Goal: Information Seeking & Learning: Learn about a topic

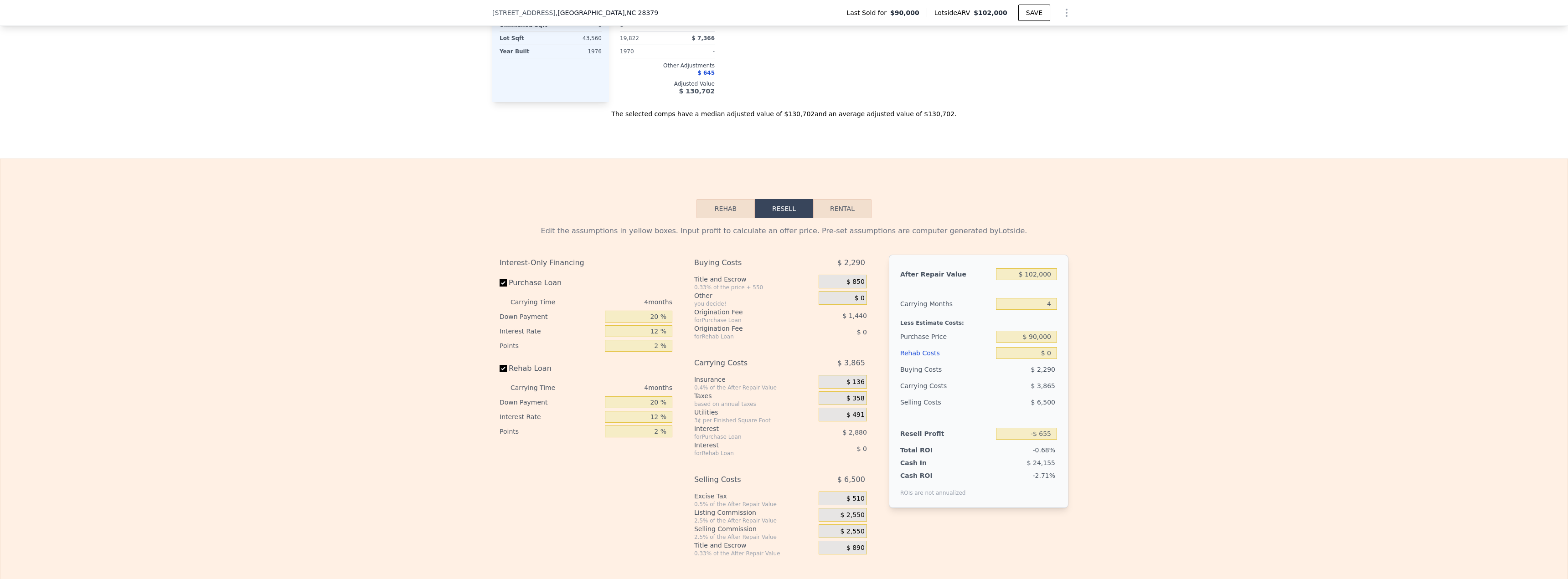
scroll to position [1066, 0]
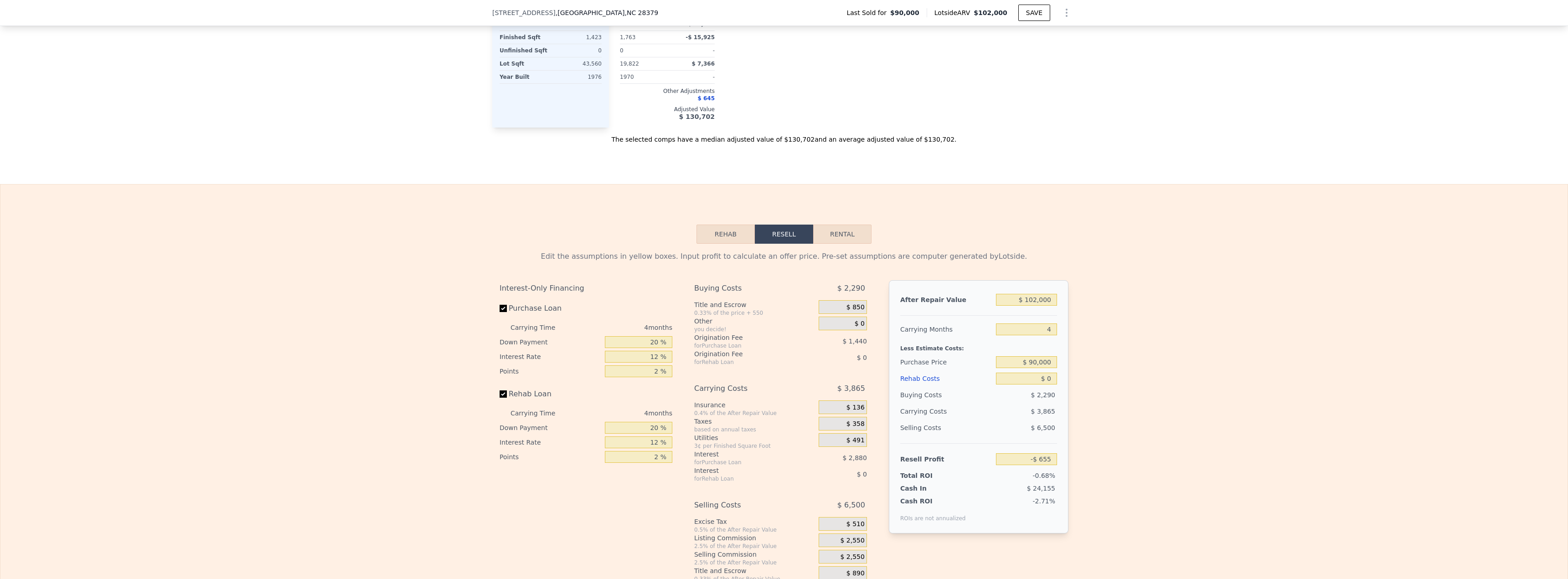
click at [719, 251] on div "Edit the assumptions in yellow boxes. Input profit to calculate an offer price.…" at bounding box center [784, 413] width 584 height 339
click at [723, 242] on button "Rehab" at bounding box center [726, 234] width 58 height 19
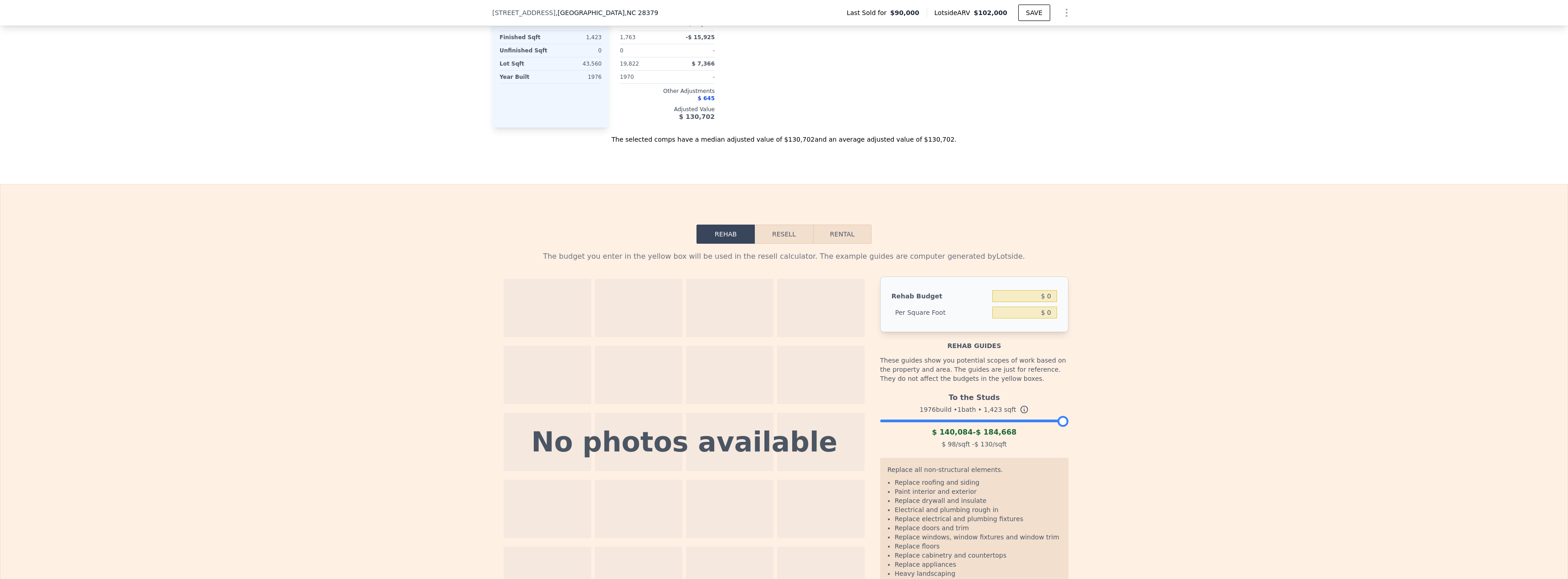
click at [779, 240] on button "Resell" at bounding box center [783, 234] width 58 height 19
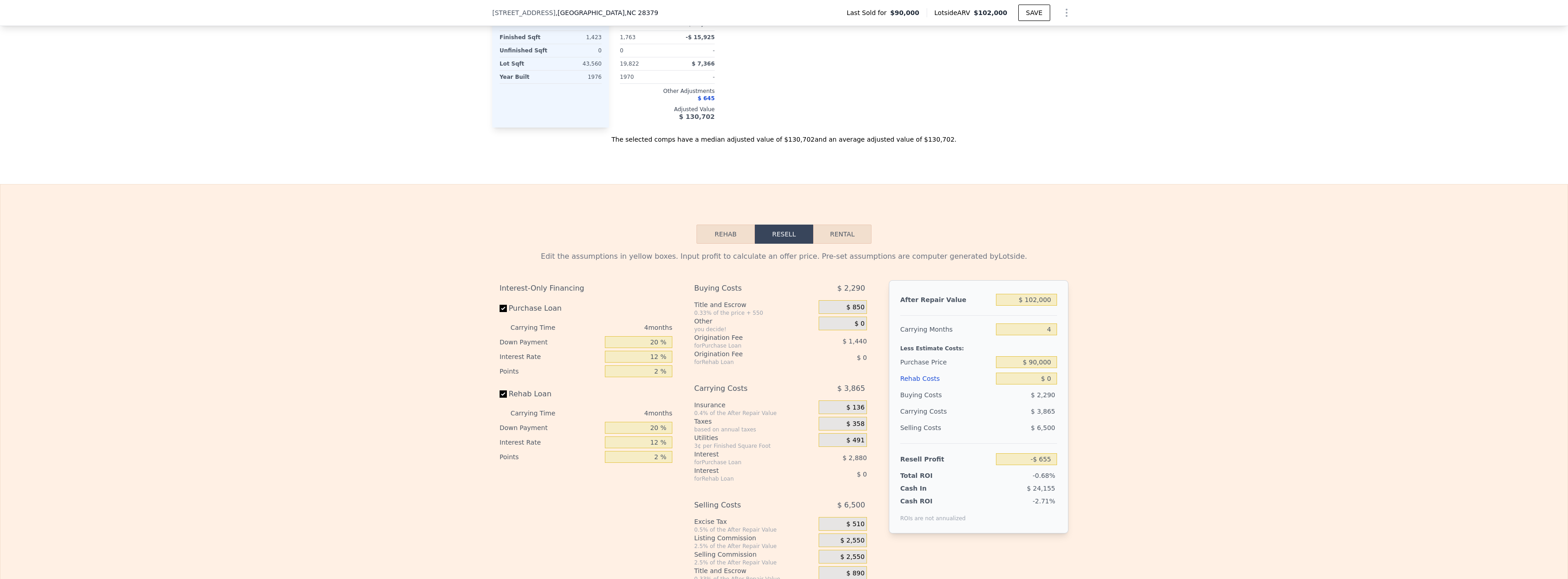
click at [718, 242] on button "Rehab" at bounding box center [726, 234] width 58 height 19
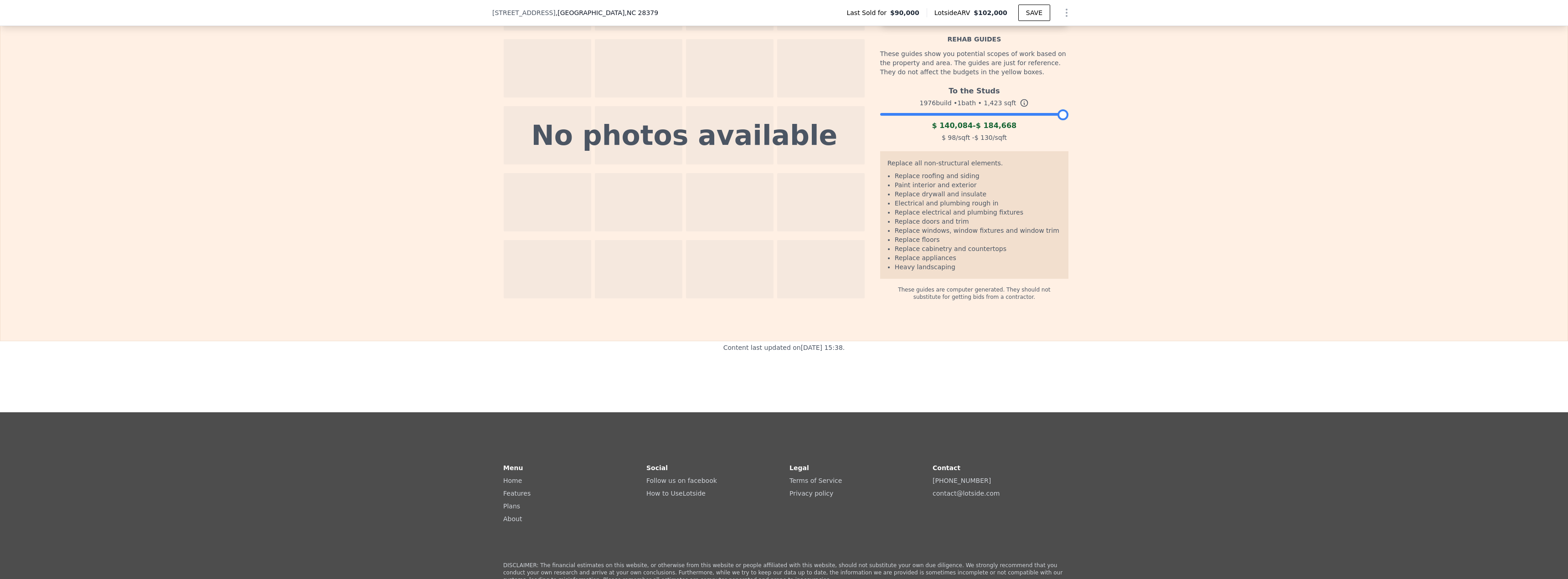
scroll to position [1202, 0]
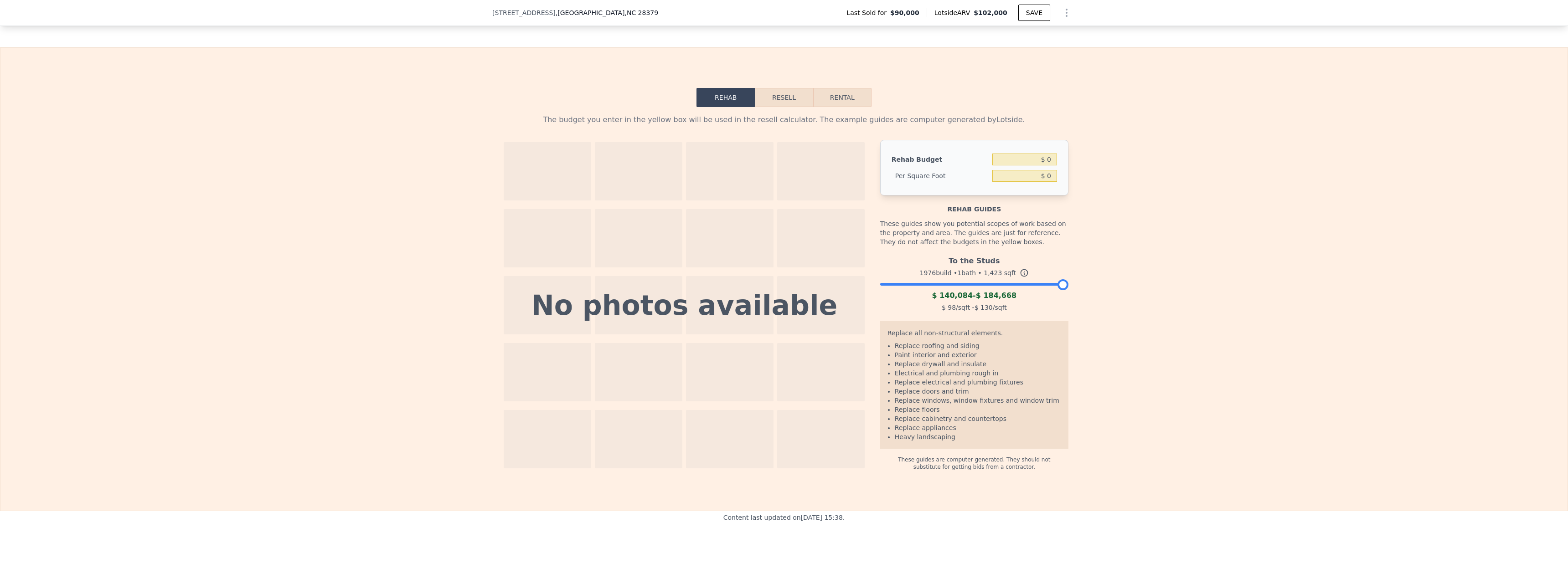
click at [794, 106] on button "Resell" at bounding box center [783, 97] width 58 height 19
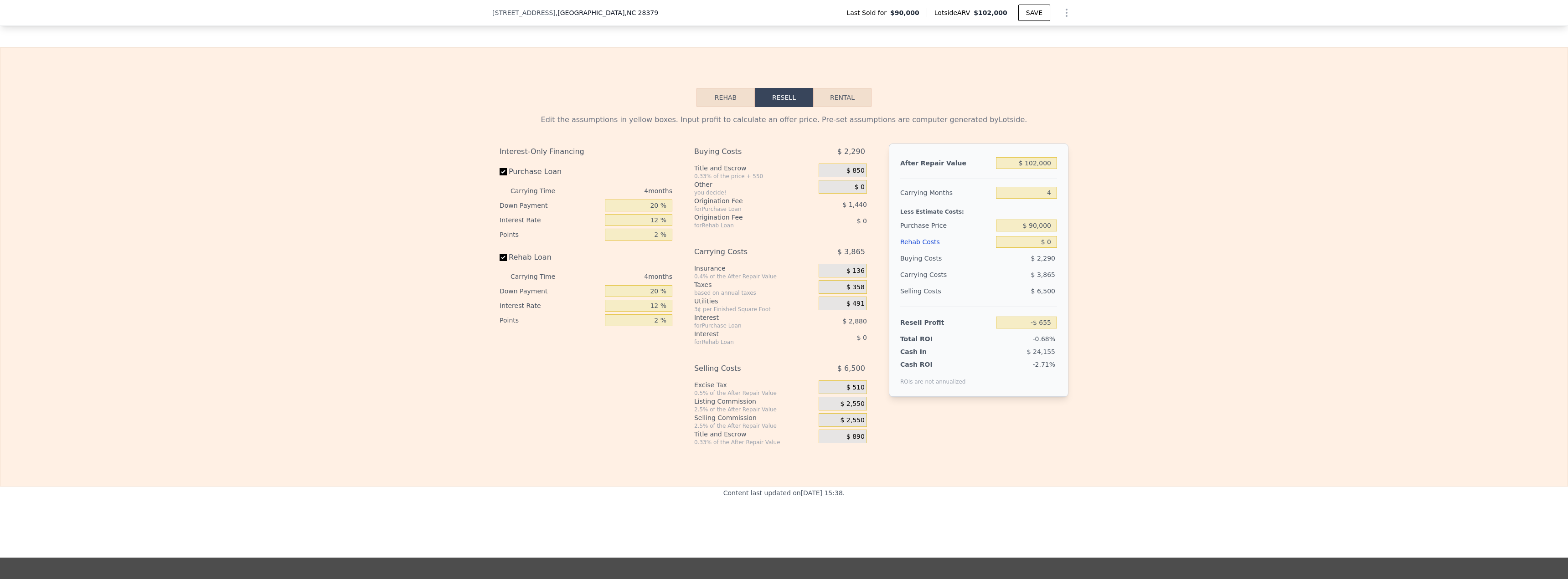
click at [850, 105] on button "Rental" at bounding box center [842, 97] width 58 height 19
select select "30"
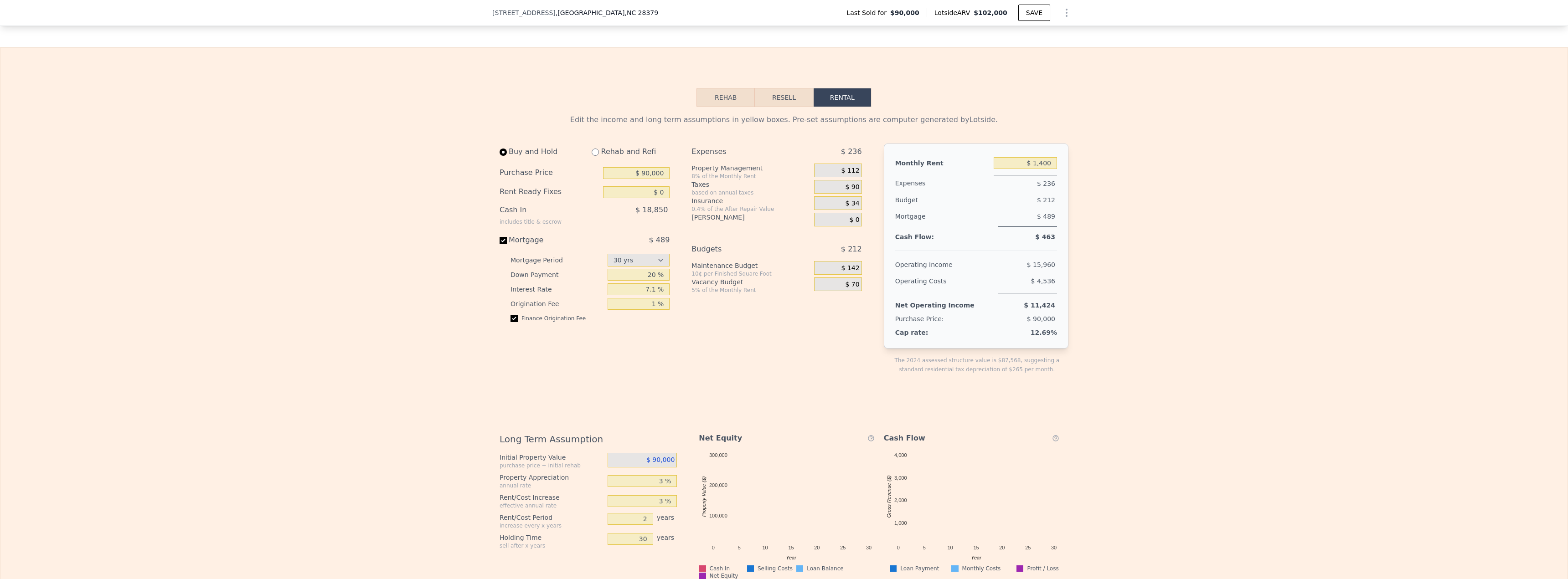
click at [769, 101] on button "Resell" at bounding box center [783, 97] width 58 height 19
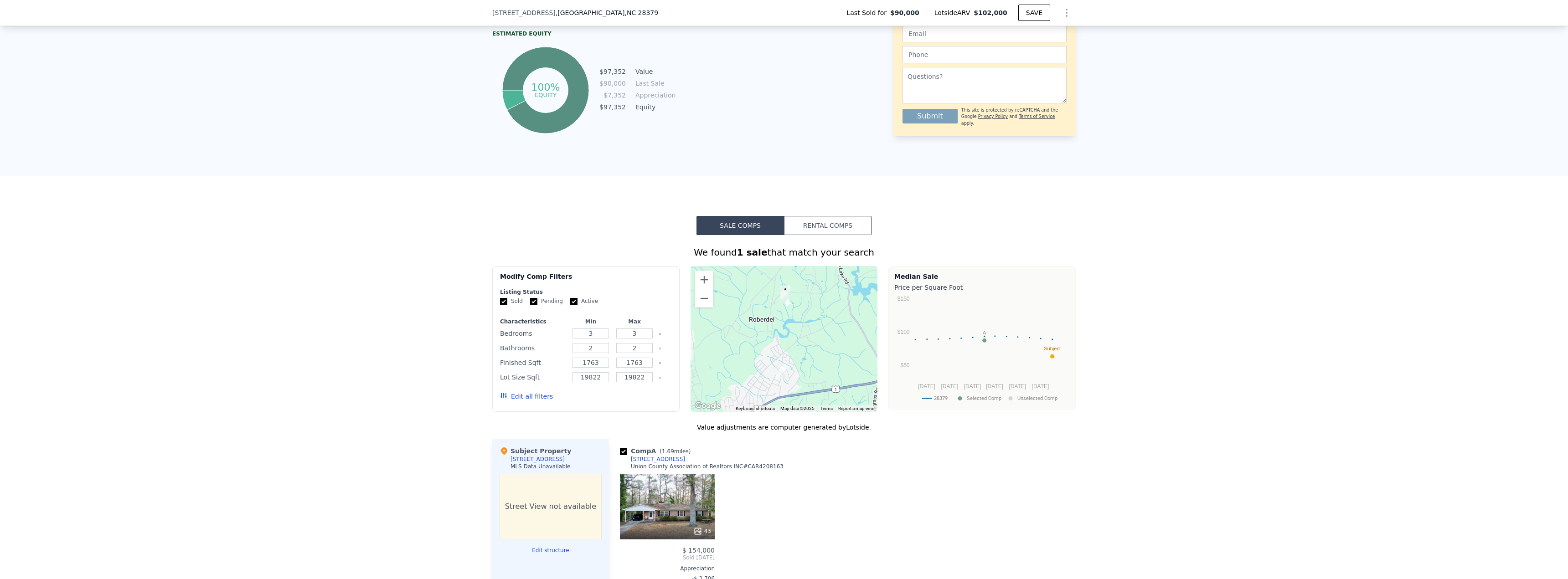
scroll to position [473, 0]
click at [810, 235] on button "Rental Comps" at bounding box center [828, 226] width 88 height 19
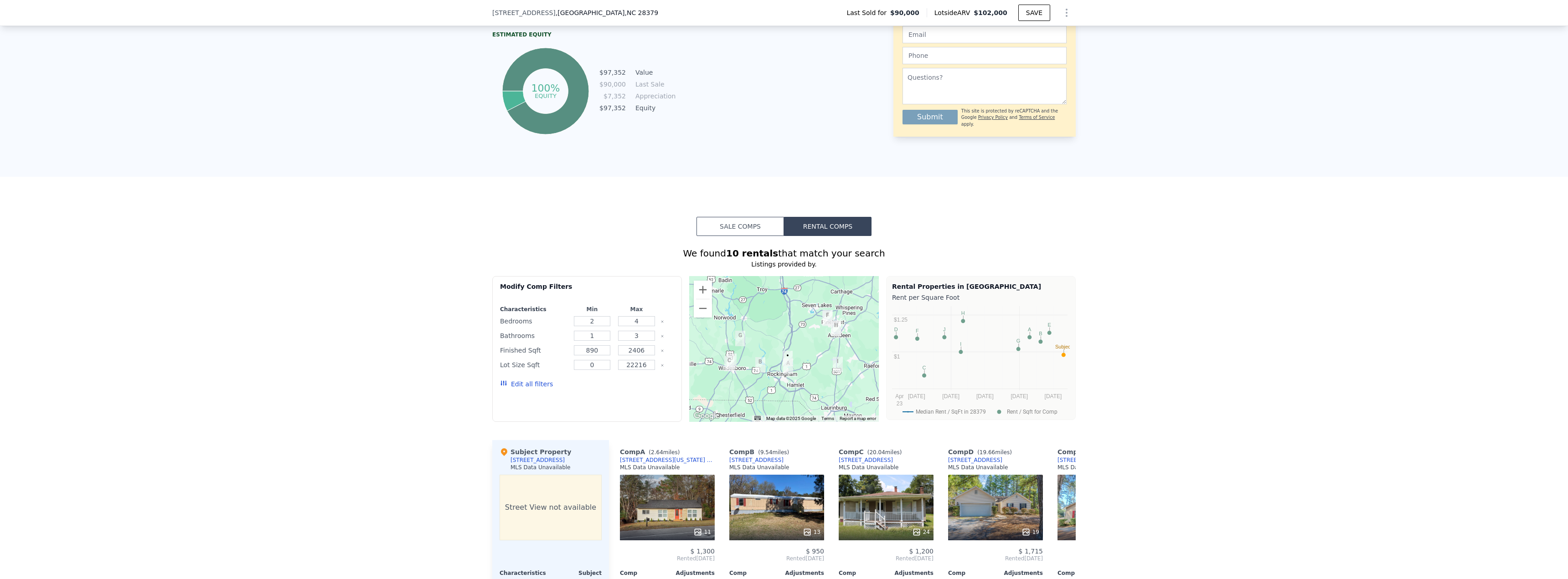
click at [744, 234] on button "Sale Comps" at bounding box center [740, 226] width 88 height 19
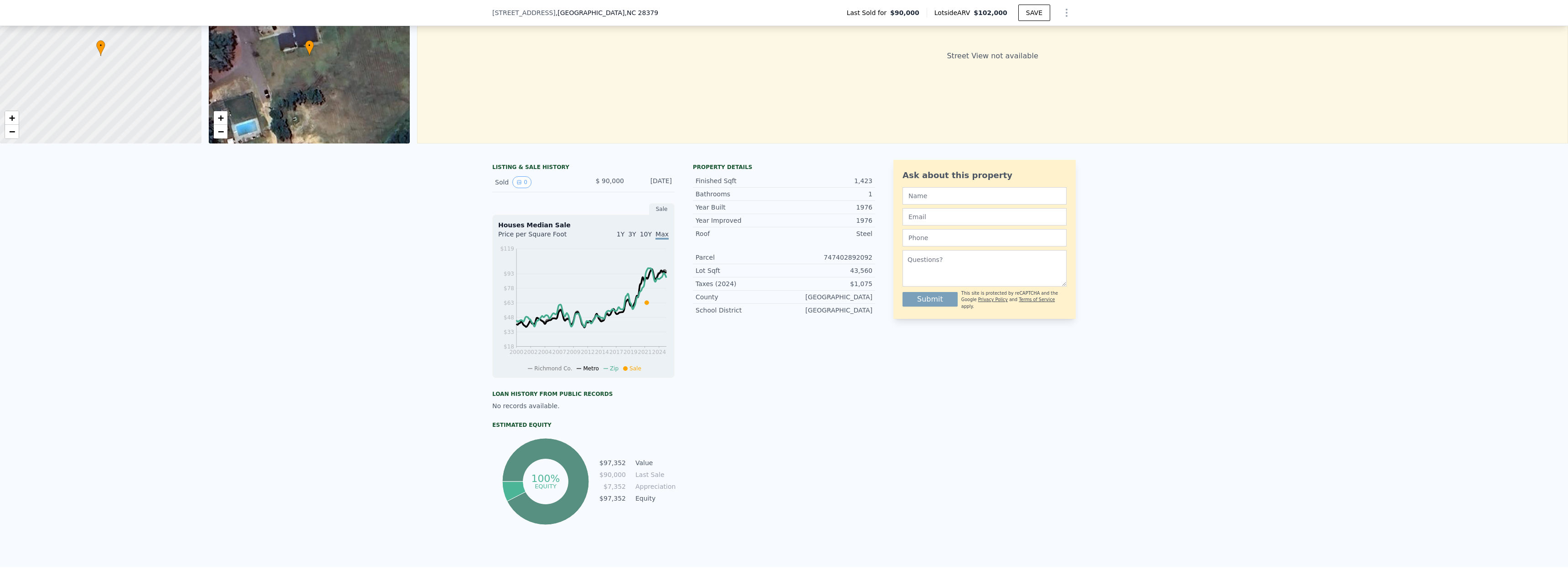
scroll to position [63, 0]
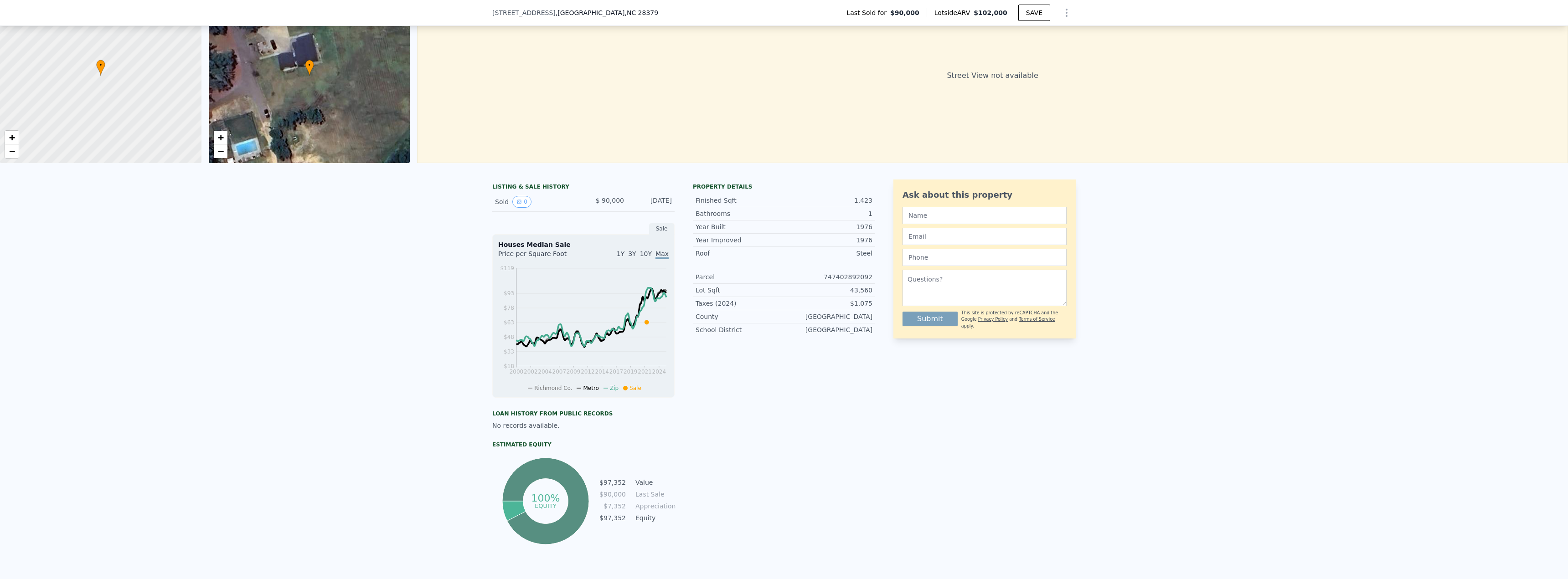
click at [501, 192] on div "LISTING & SALE HISTORY" at bounding box center [584, 187] width 183 height 9
click at [541, 192] on div "LISTING & SALE HISTORY" at bounding box center [584, 187] width 183 height 9
click at [541, 417] on div "Loan history from public records" at bounding box center [584, 414] width 183 height 7
click at [537, 192] on div "LISTING & SALE HISTORY" at bounding box center [584, 187] width 183 height 9
click at [517, 204] on icon "View historical data" at bounding box center [519, 202] width 4 height 4
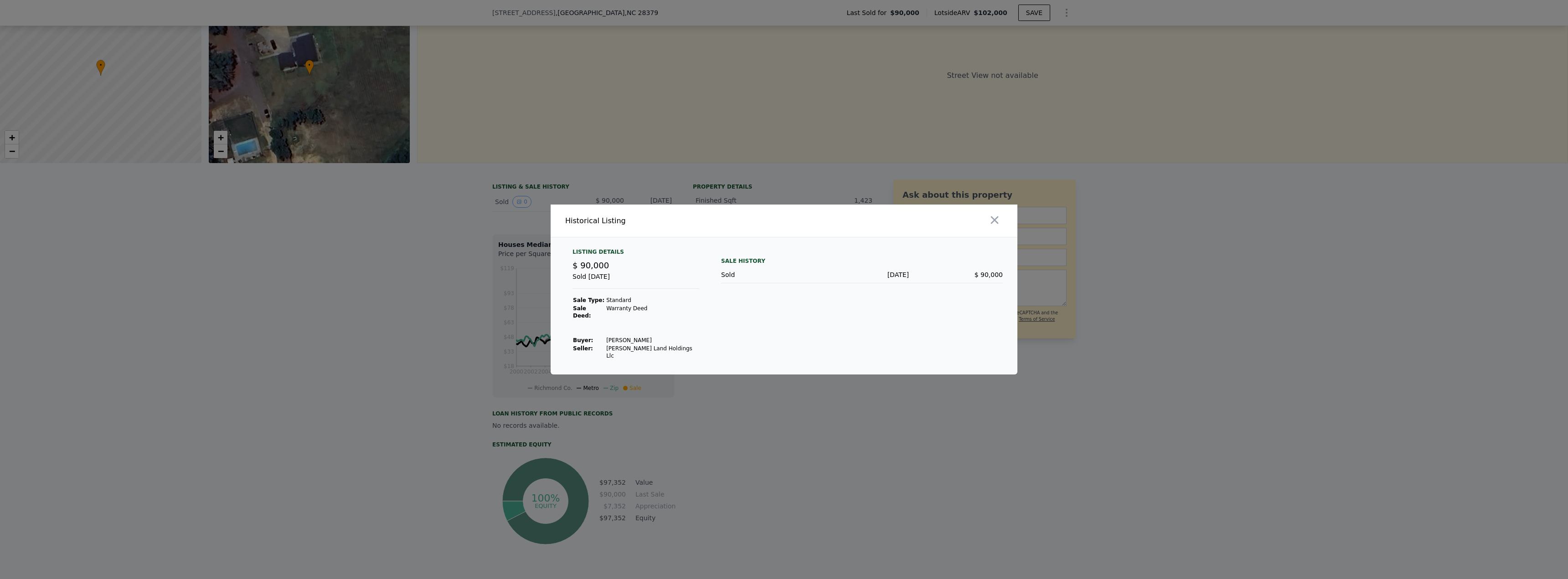
click at [757, 305] on div "Sale History Sold [DATE] $ 90,000" at bounding box center [862, 303] width 282 height 111
click at [760, 346] on div "Sale History Sold [DATE] $ 90,000" at bounding box center [862, 303] width 282 height 111
click at [780, 279] on div "Sold" at bounding box center [768, 274] width 94 height 9
click at [654, 281] on div "Sold [DATE]" at bounding box center [636, 280] width 127 height 17
click at [617, 313] on td "Warranty Deed" at bounding box center [653, 311] width 94 height 15
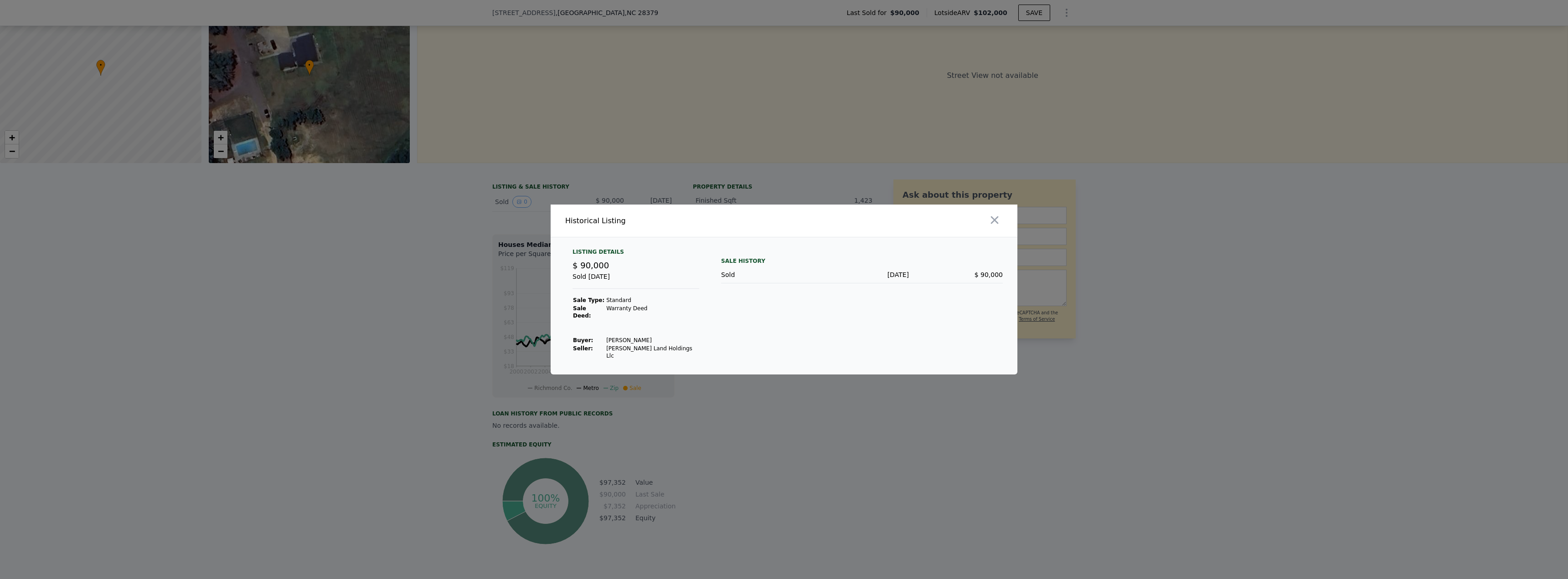
drag, startPoint x: 809, startPoint y: 303, endPoint x: 871, endPoint y: 297, distance: 62.3
click at [822, 302] on div "Sale History Sold [DATE] $ 90,000" at bounding box center [862, 303] width 282 height 111
drag, startPoint x: 923, startPoint y: 297, endPoint x: 956, endPoint y: 265, distance: 46.0
click at [931, 292] on div "Sale History Sold [DATE] $ 90,000" at bounding box center [862, 303] width 282 height 111
click at [993, 224] on icon "button" at bounding box center [995, 220] width 8 height 8
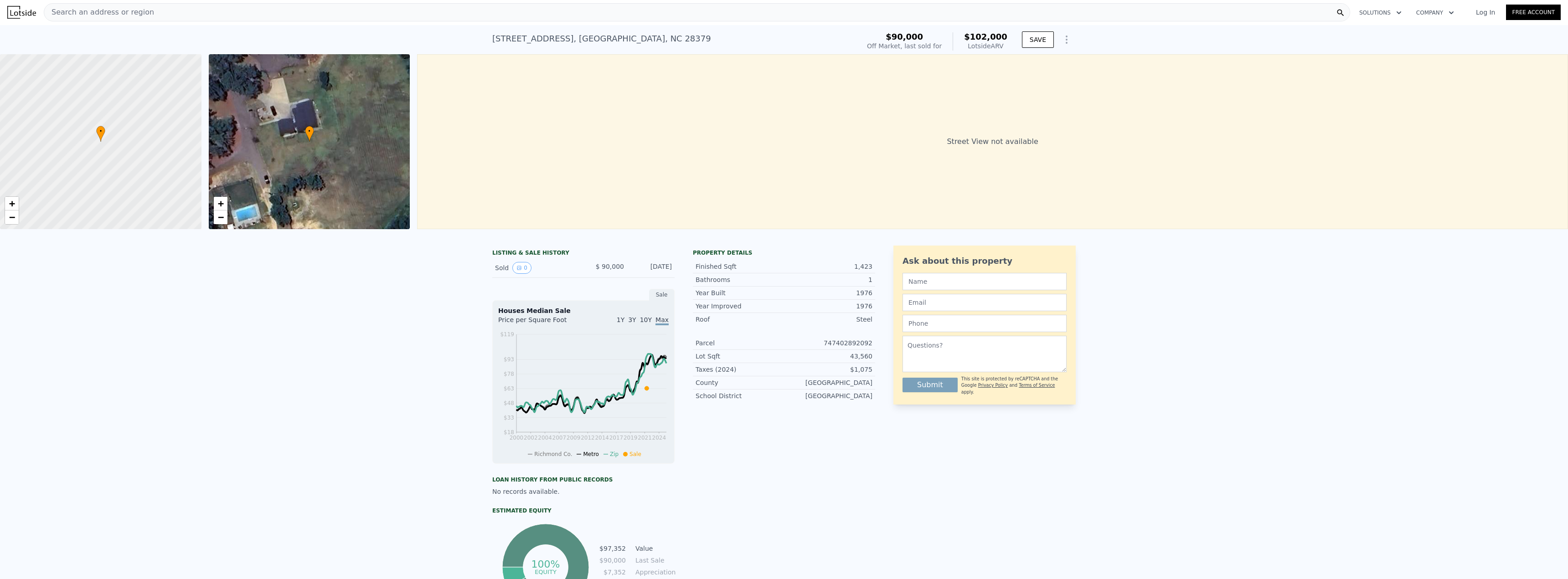
scroll to position [0, 0]
click at [1062, 39] on icon "Show Options" at bounding box center [1066, 40] width 11 height 11
click at [836, 127] on div "Street View not available" at bounding box center [992, 142] width 1151 height 175
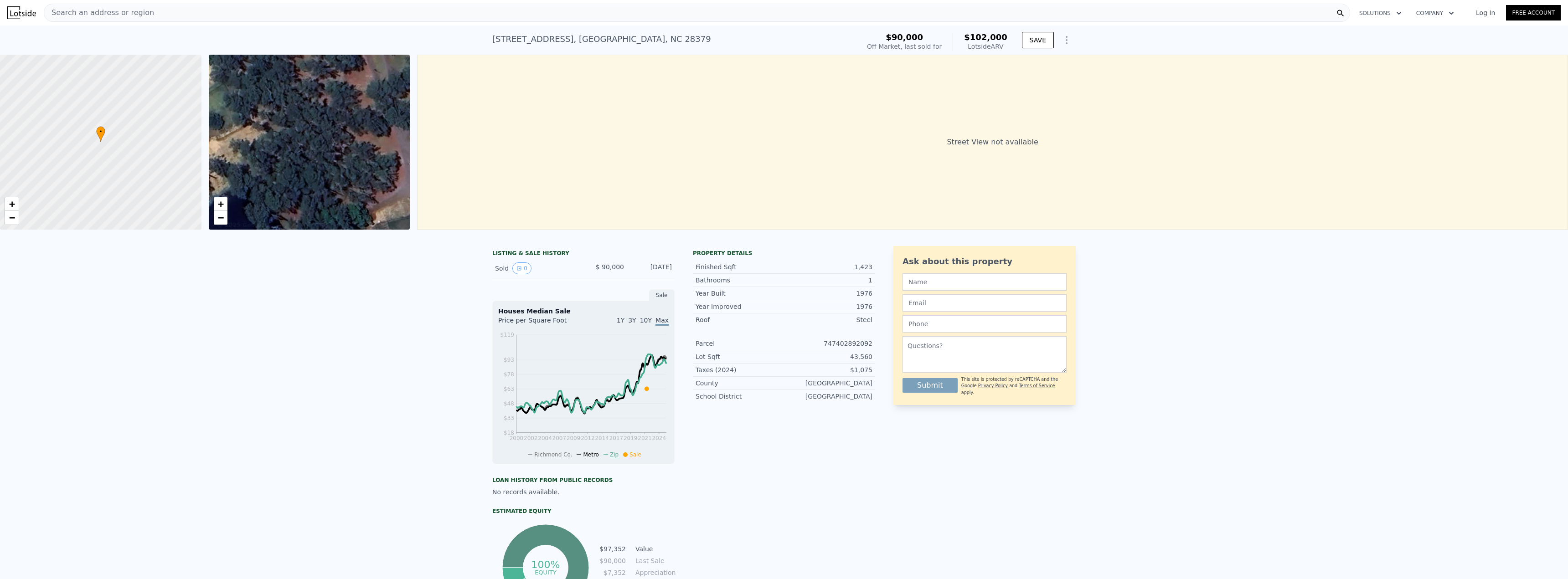
drag, startPoint x: 267, startPoint y: 144, endPoint x: 431, endPoint y: 179, distance: 167.7
click at [431, 179] on div "• + − • + − Street View not available" at bounding box center [784, 142] width 1568 height 175
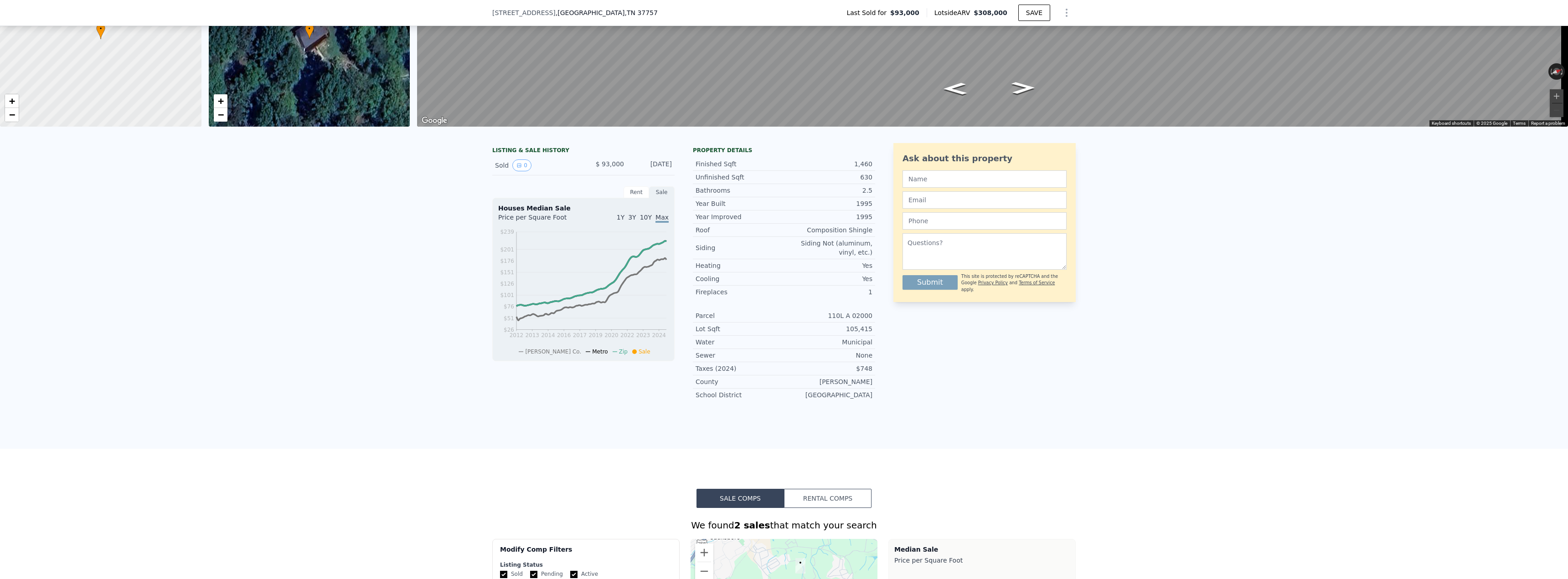
scroll to position [137, 0]
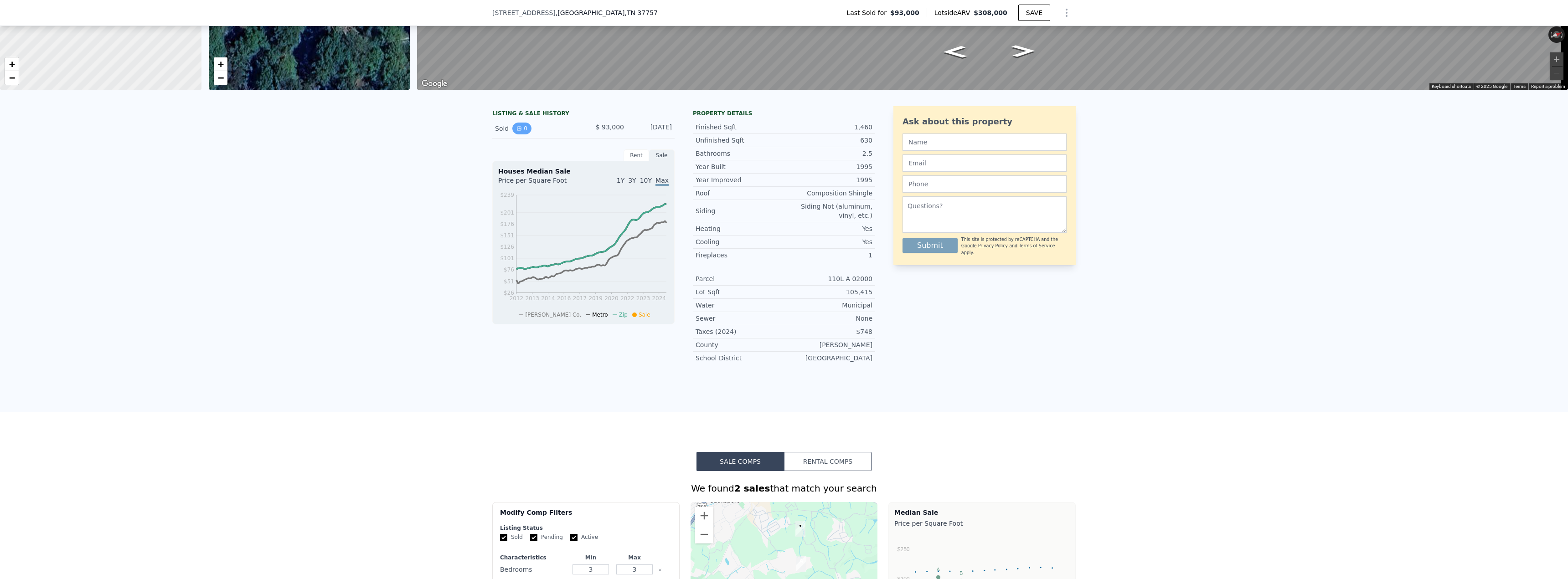
click at [519, 133] on button "0" at bounding box center [522, 128] width 19 height 12
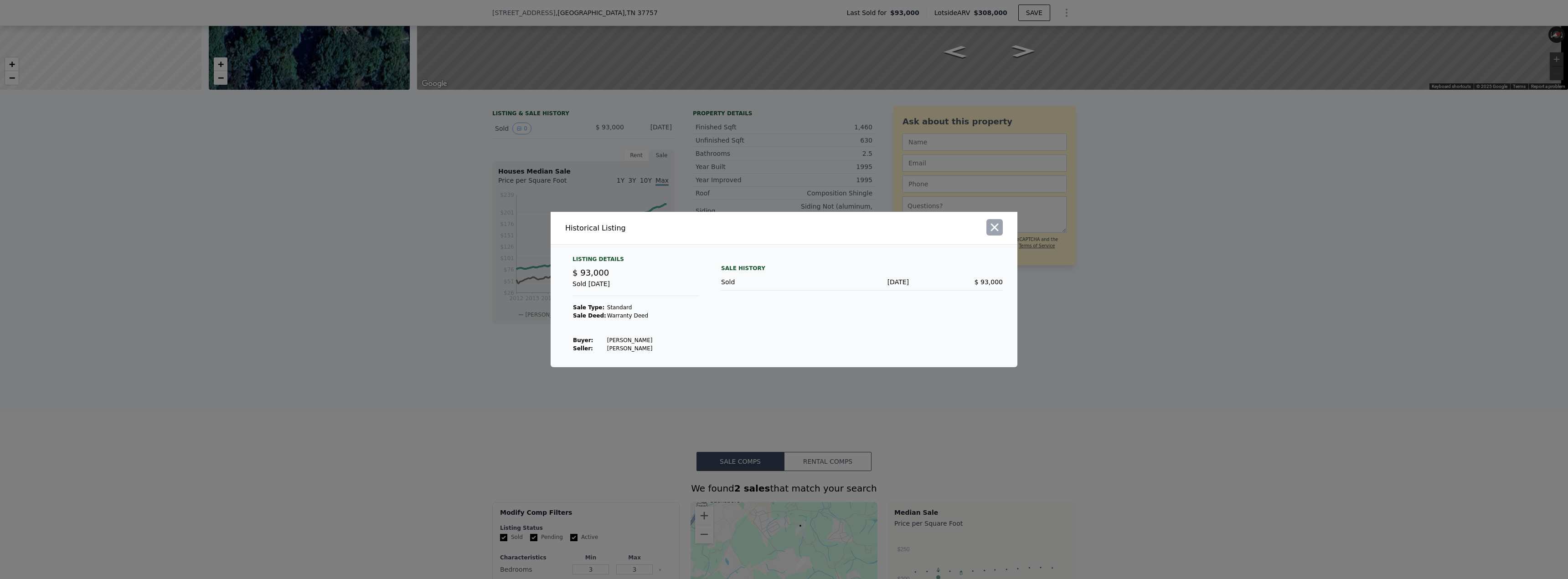
click at [995, 228] on icon "button" at bounding box center [995, 227] width 8 height 8
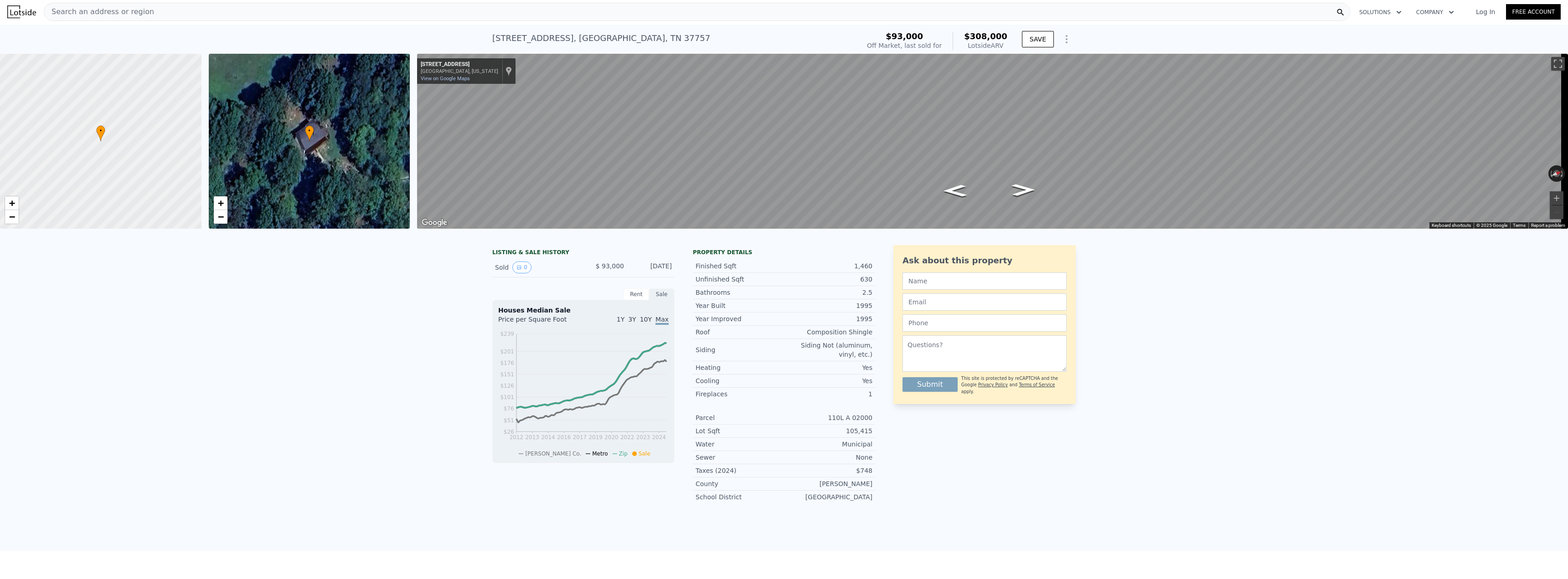
scroll to position [0, 0]
click at [158, 12] on div "Search an address or region" at bounding box center [697, 13] width 1306 height 18
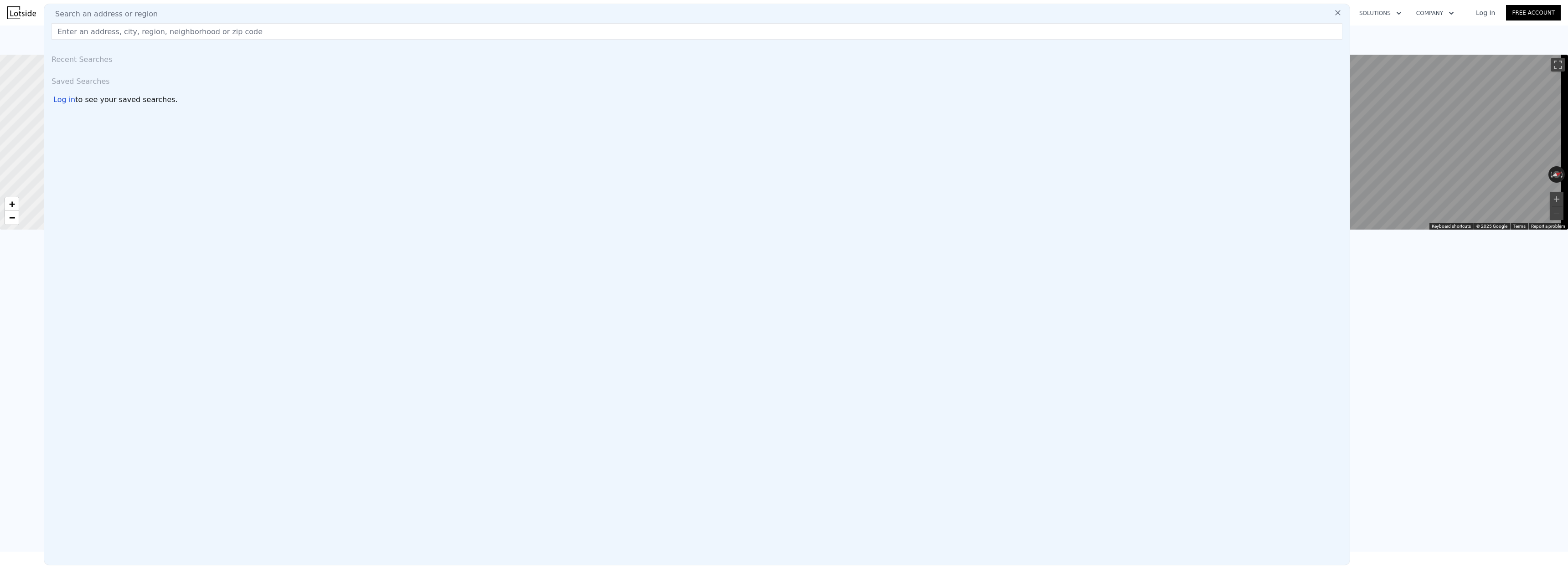
type input "1"
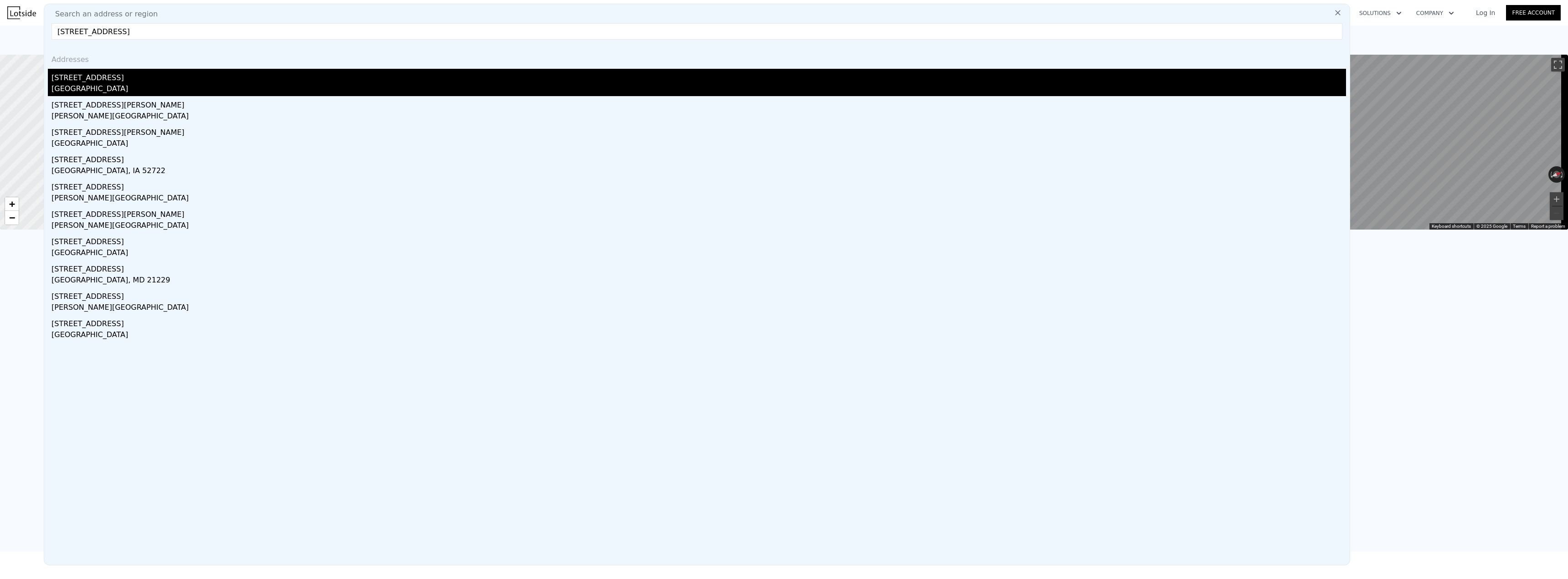
type input "608 eagle bend rd"
click at [102, 83] on div "608 Eagle Bend Rd" at bounding box center [699, 76] width 1295 height 15
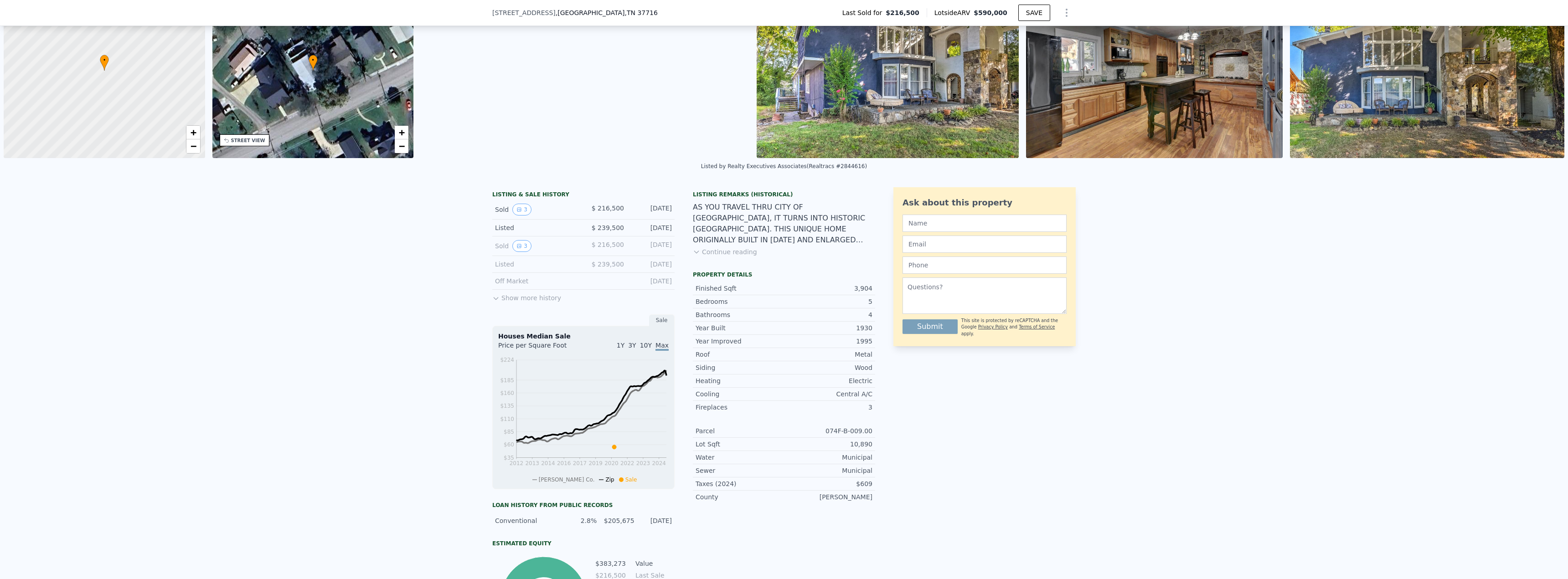
scroll to position [91, 0]
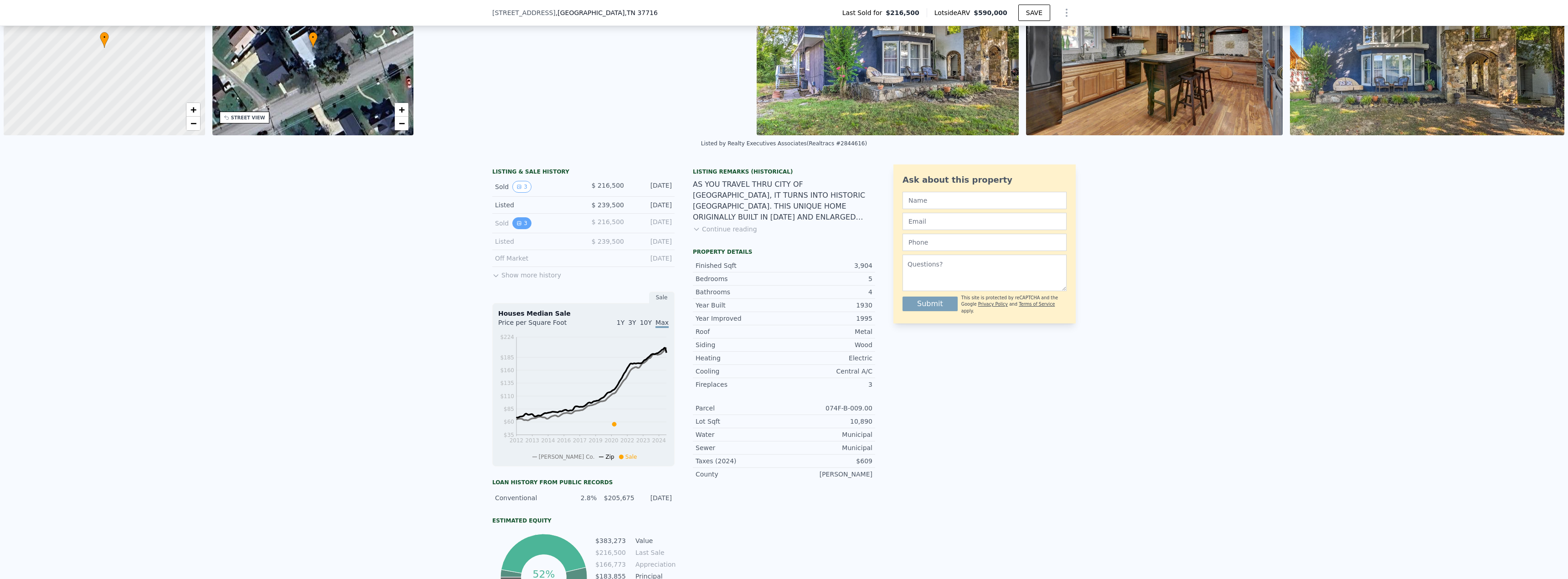
click at [516, 223] on icon "View historical data" at bounding box center [519, 223] width 5 height 5
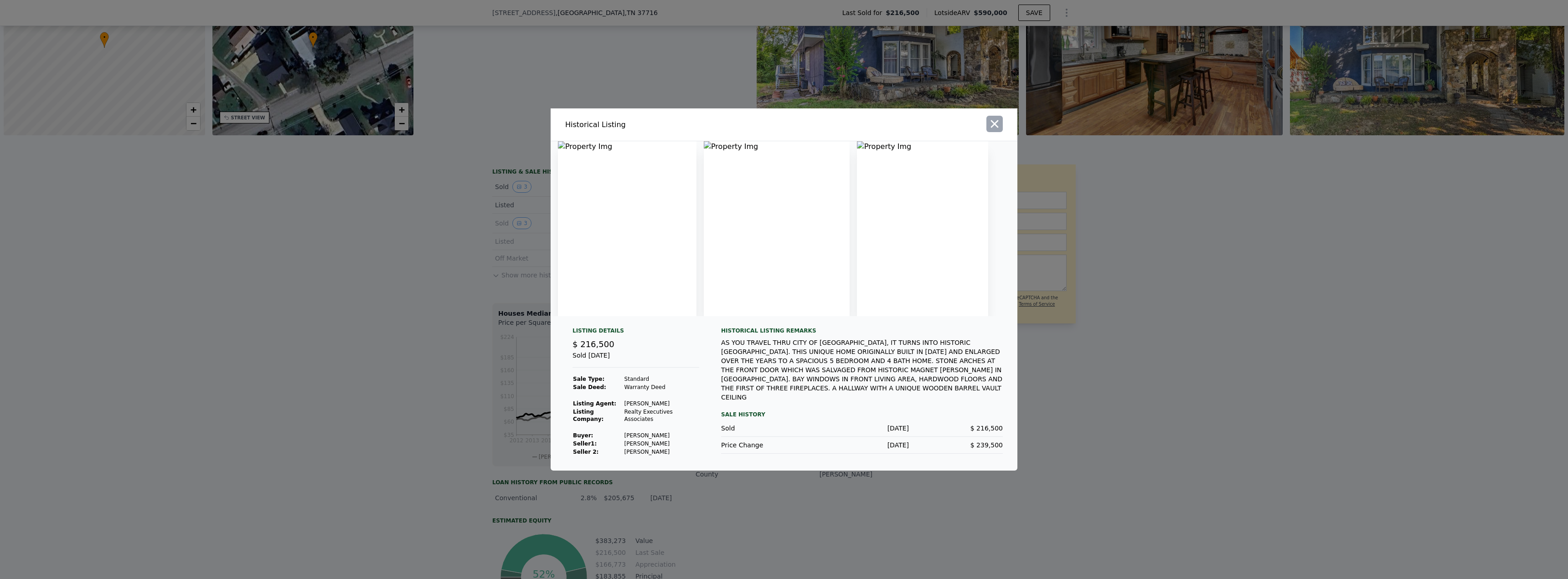
click at [996, 126] on icon "button" at bounding box center [995, 124] width 8 height 8
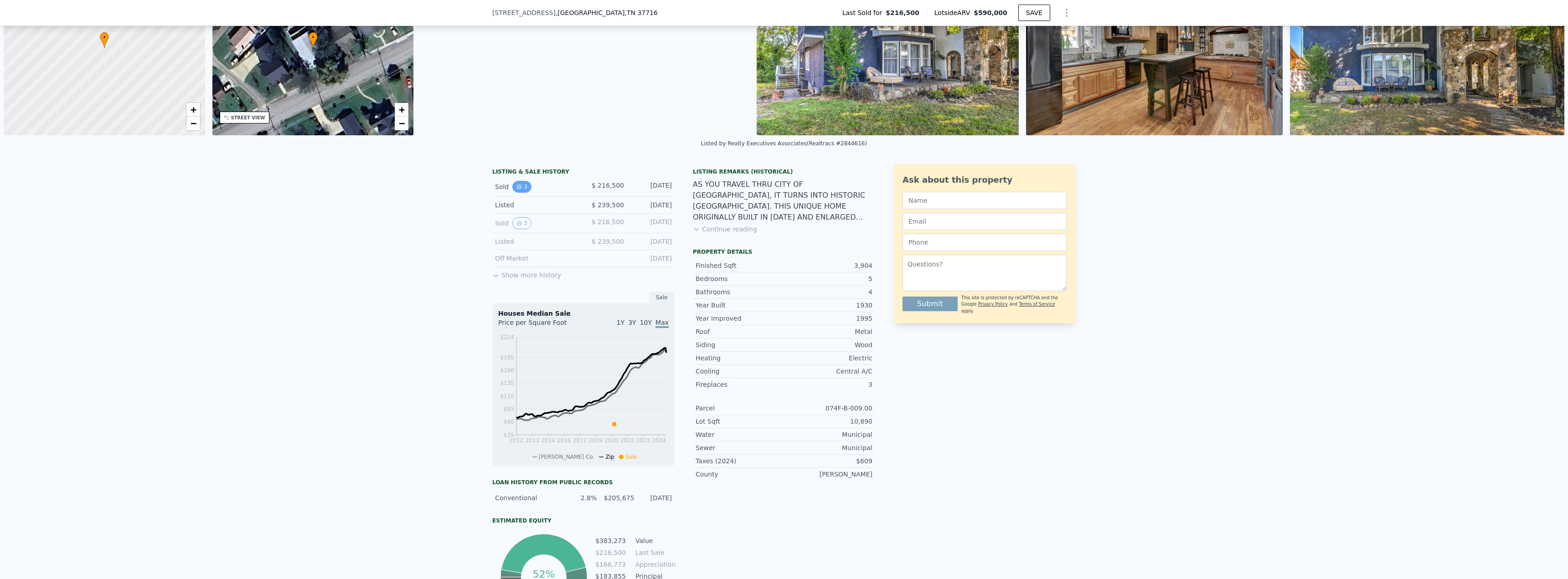
click at [523, 185] on button "3" at bounding box center [522, 186] width 19 height 12
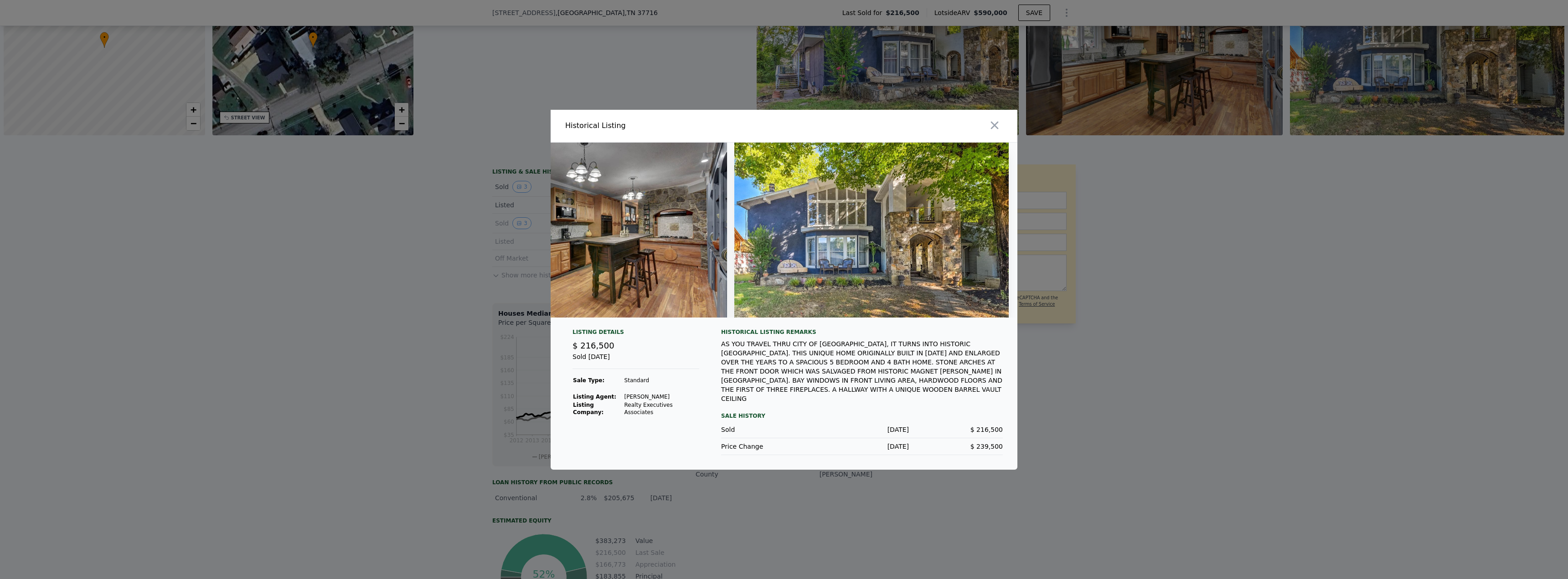
scroll to position [0, 363]
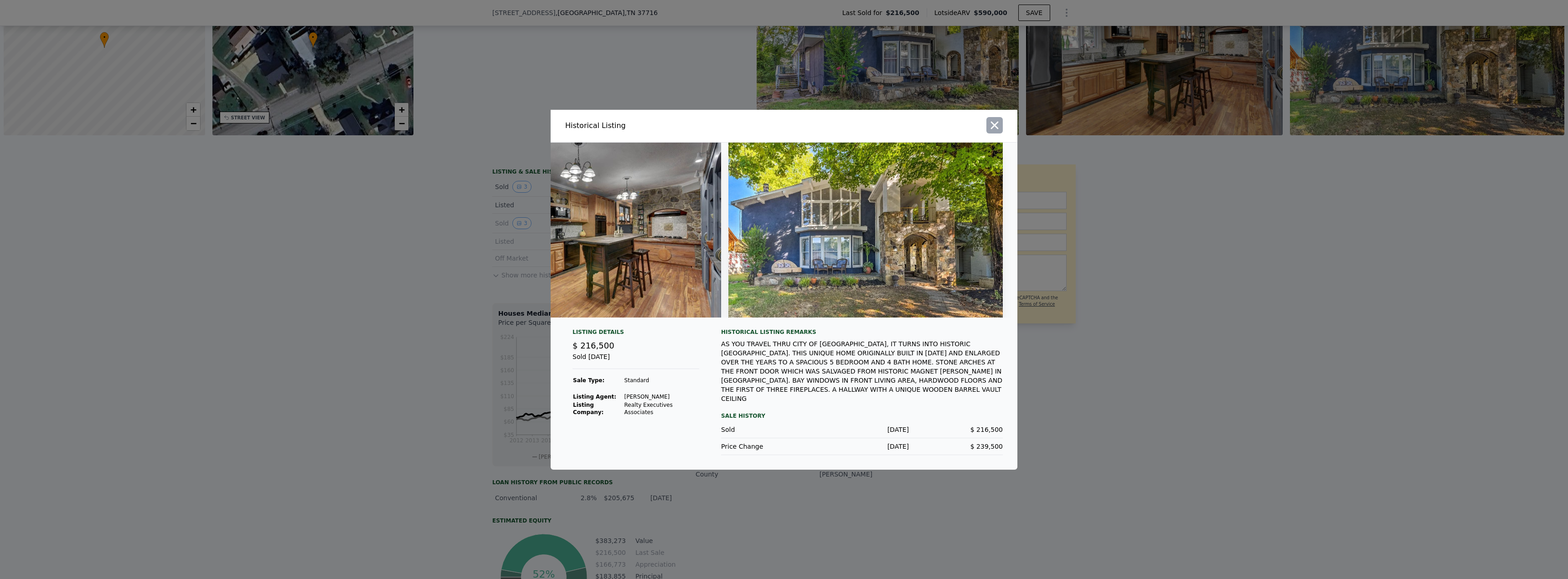
click at [997, 125] on icon "button" at bounding box center [994, 125] width 13 height 13
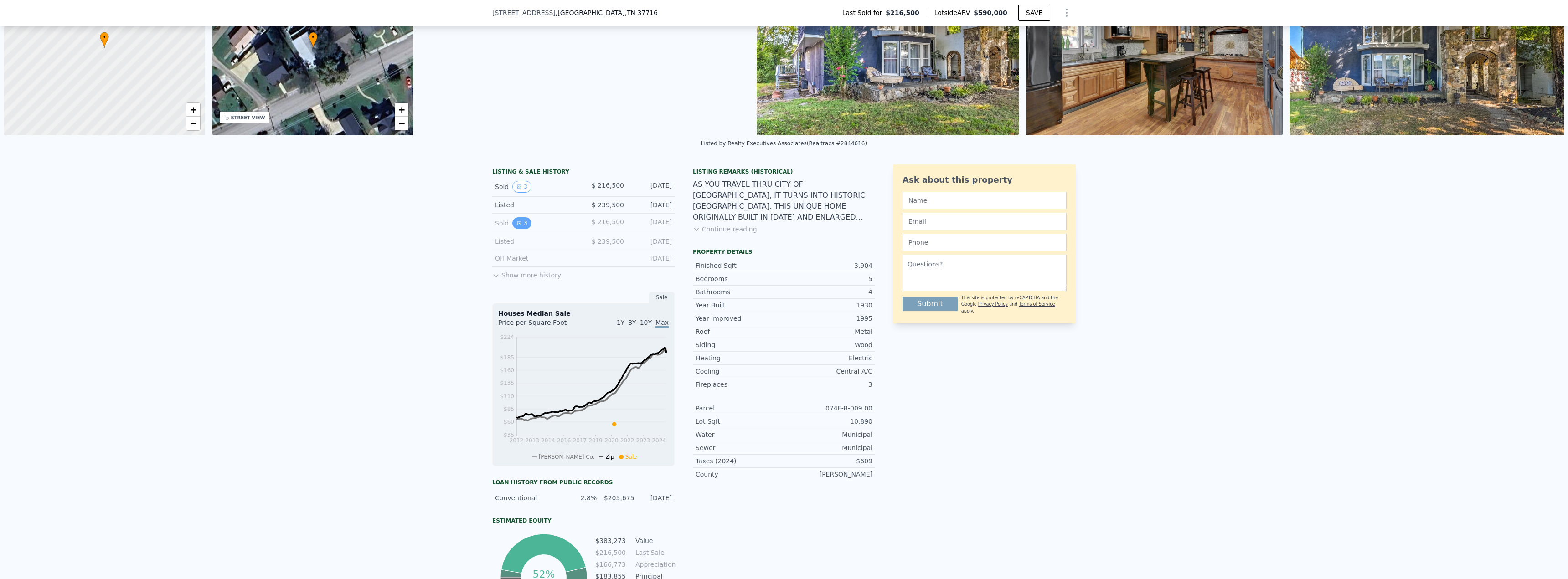
click at [517, 224] on icon "View historical data" at bounding box center [519, 223] width 4 height 4
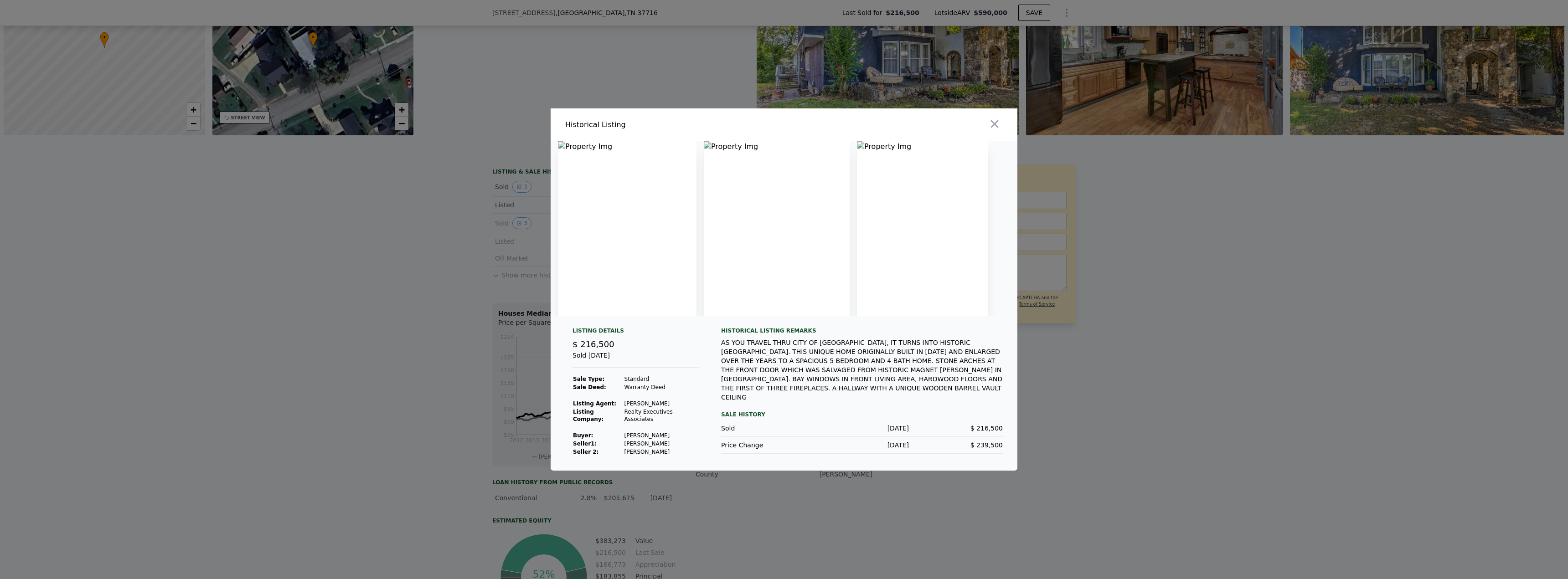
click at [985, 127] on div at bounding box center [902, 124] width 229 height 32
click at [1001, 127] on icon "button" at bounding box center [994, 123] width 13 height 13
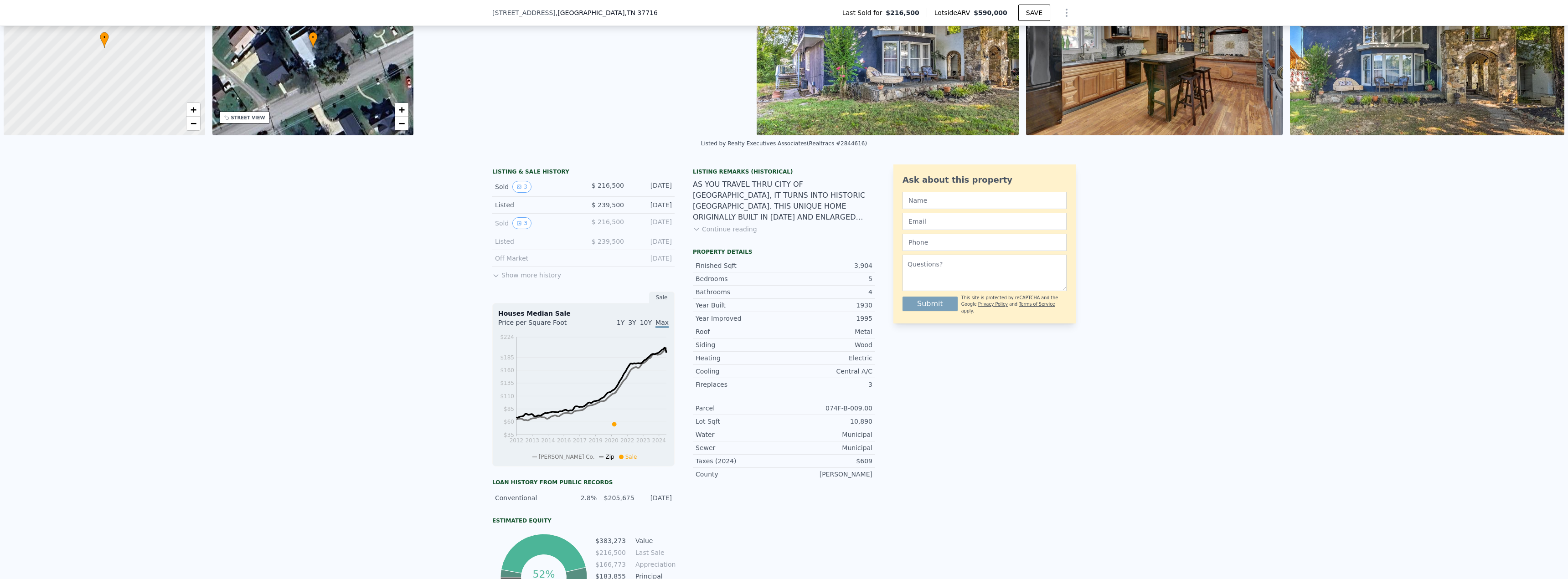
click at [547, 277] on button "Show more history" at bounding box center [527, 273] width 69 height 13
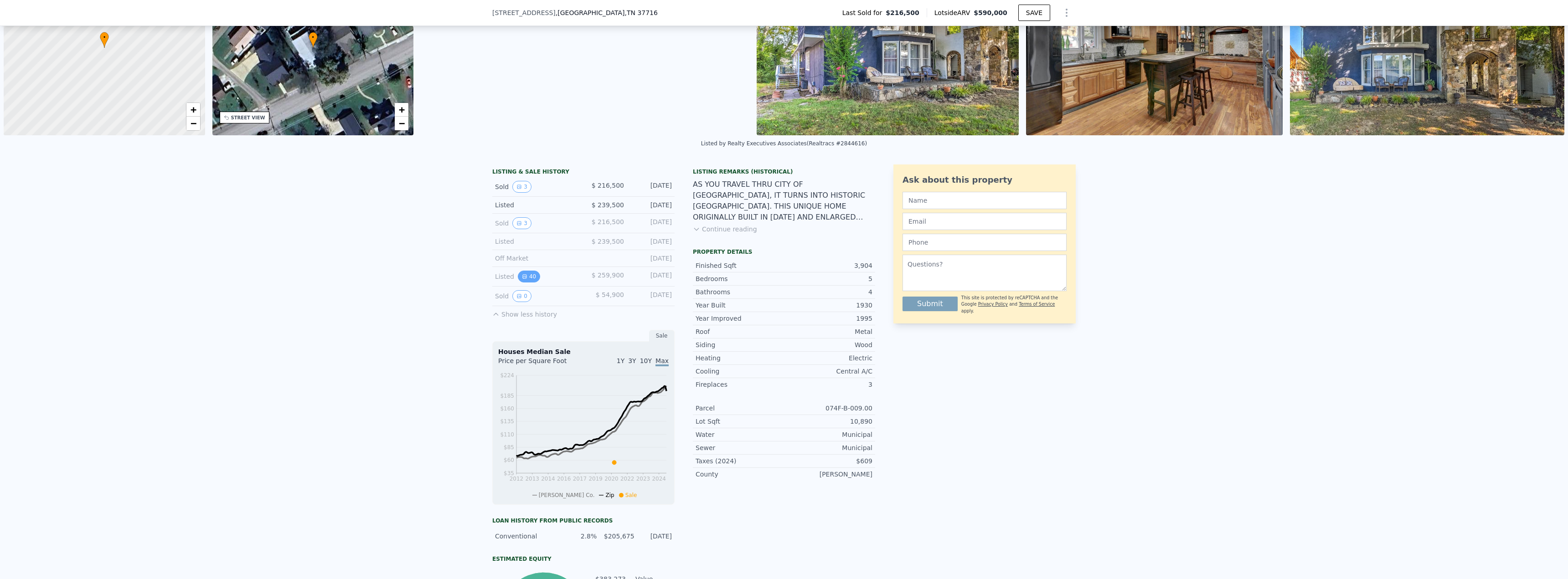
click at [522, 275] on icon "View historical data" at bounding box center [524, 276] width 5 height 5
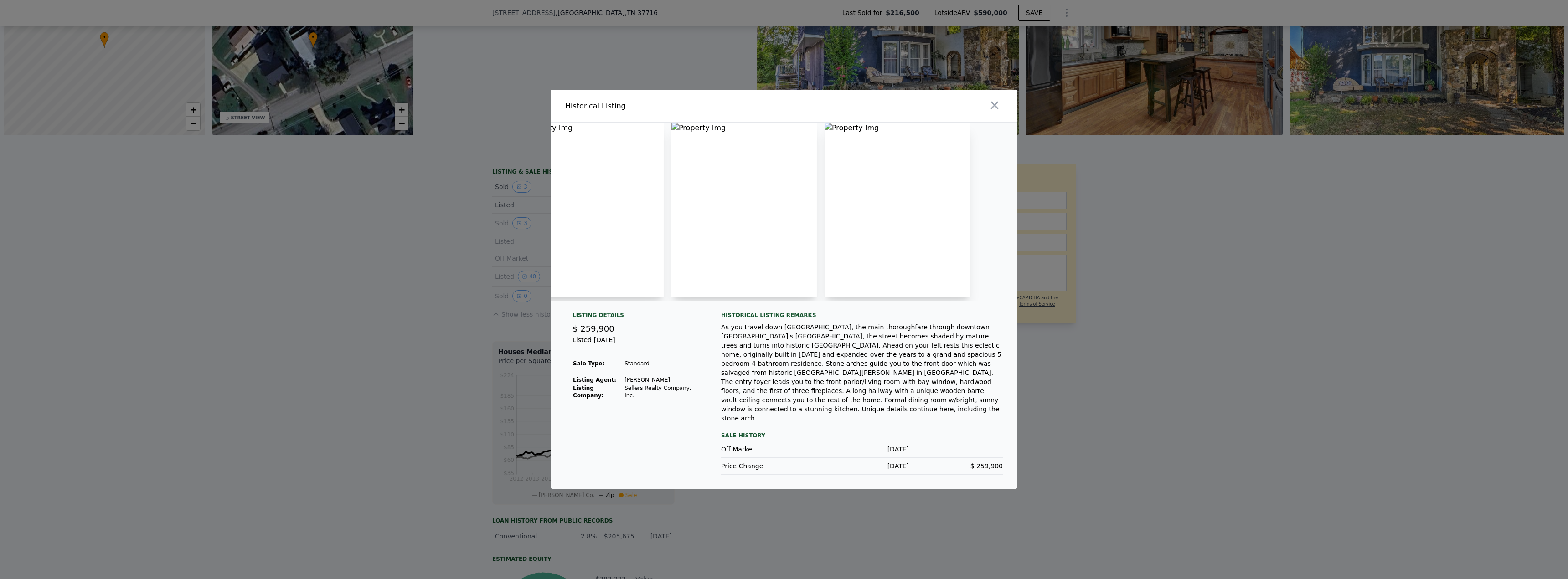
scroll to position [0, 0]
click at [993, 109] on icon "button" at bounding box center [995, 105] width 8 height 8
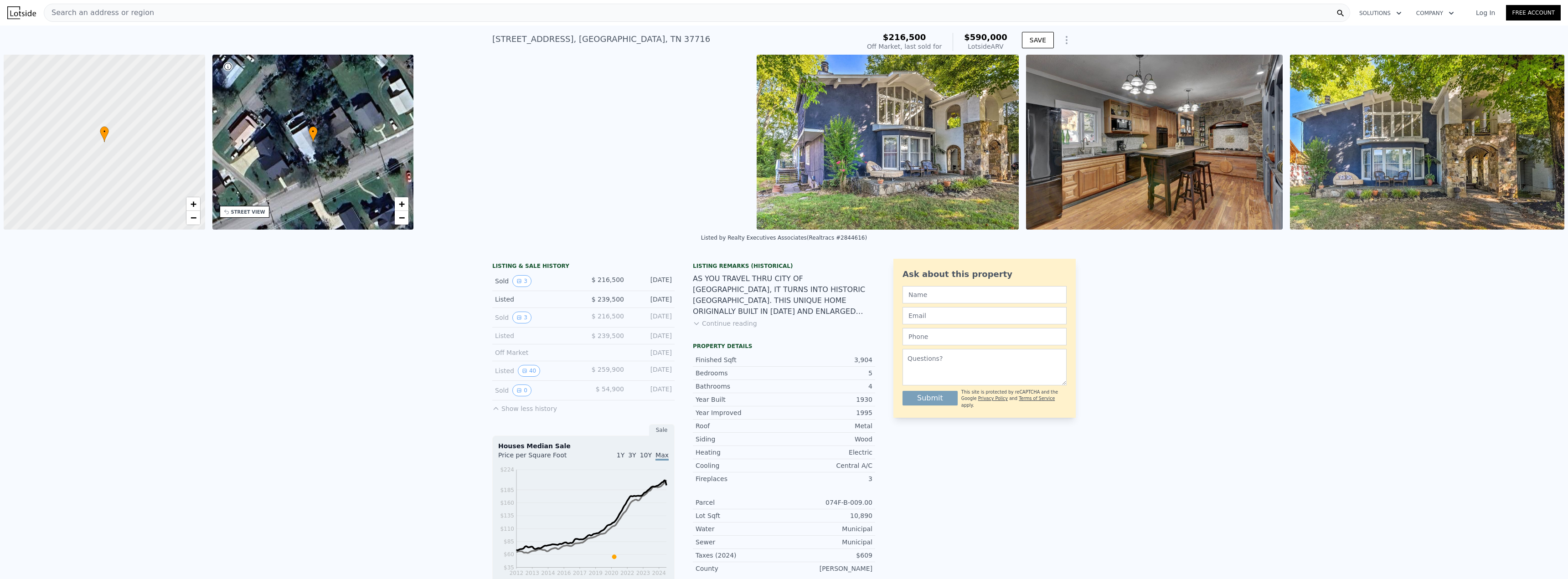
click at [110, 10] on span "Search an address or region" at bounding box center [99, 13] width 110 height 11
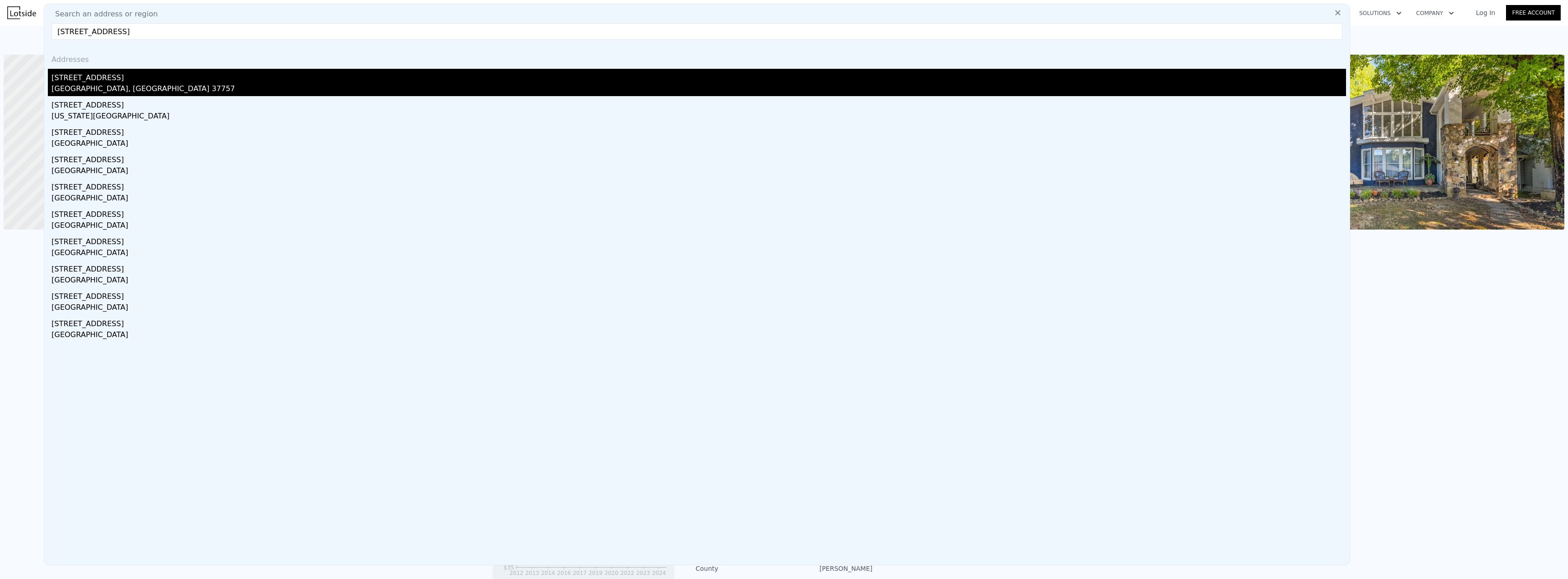
type input "492 pinecrest rd"
click at [94, 81] on div "492 Pinecrest Rd" at bounding box center [699, 76] width 1295 height 15
type input "3"
type input "2"
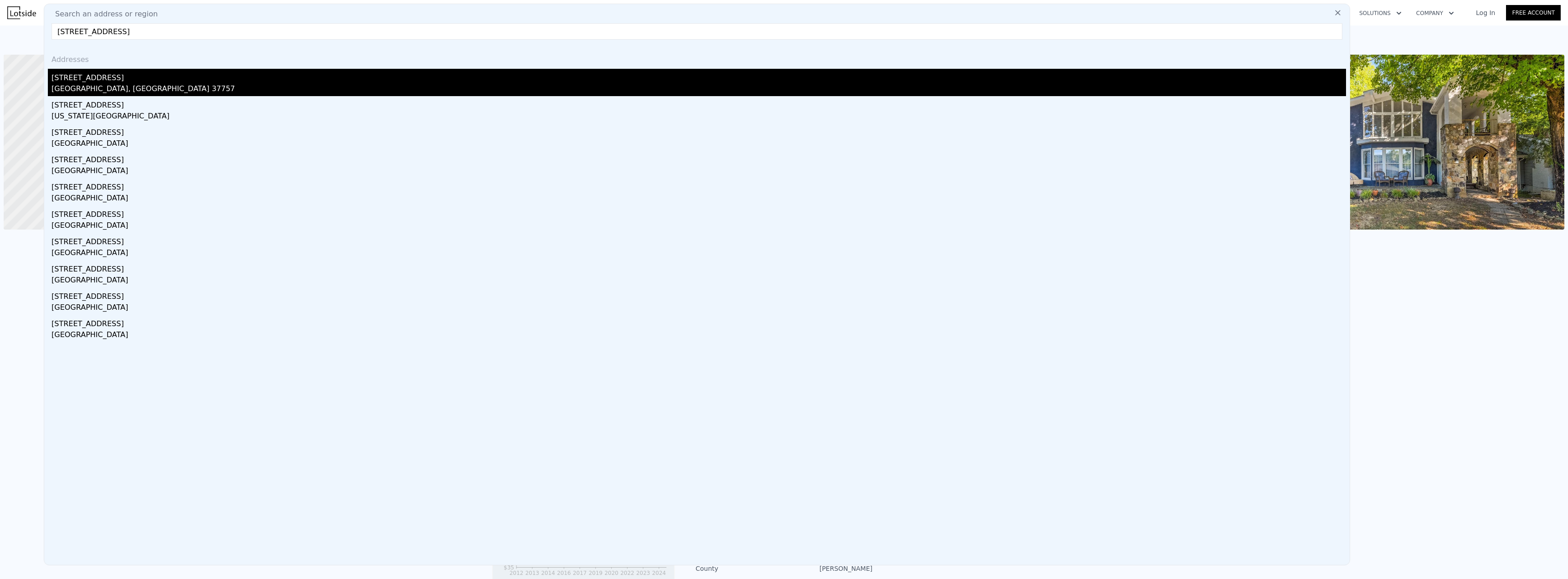
type input "2"
type input "1248"
type input "2024"
type input "62726"
type input "74923"
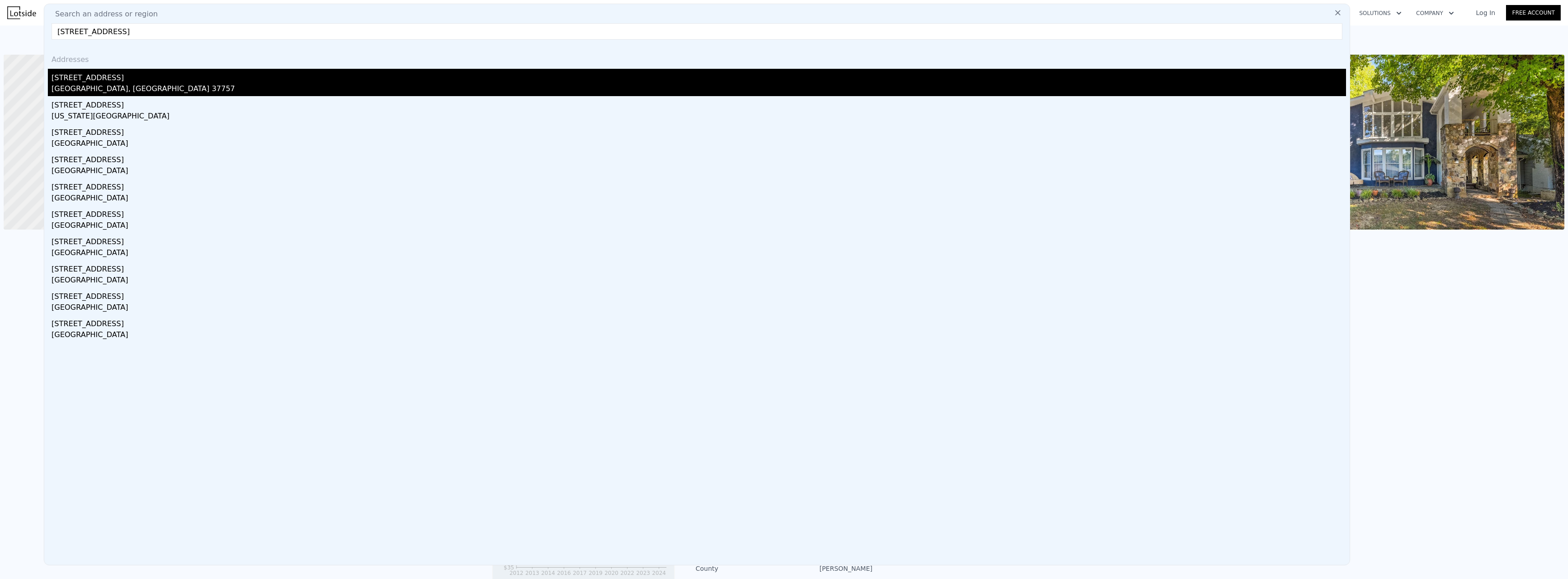
type input "$ 308,000"
type input "4"
type input "$ 190,036"
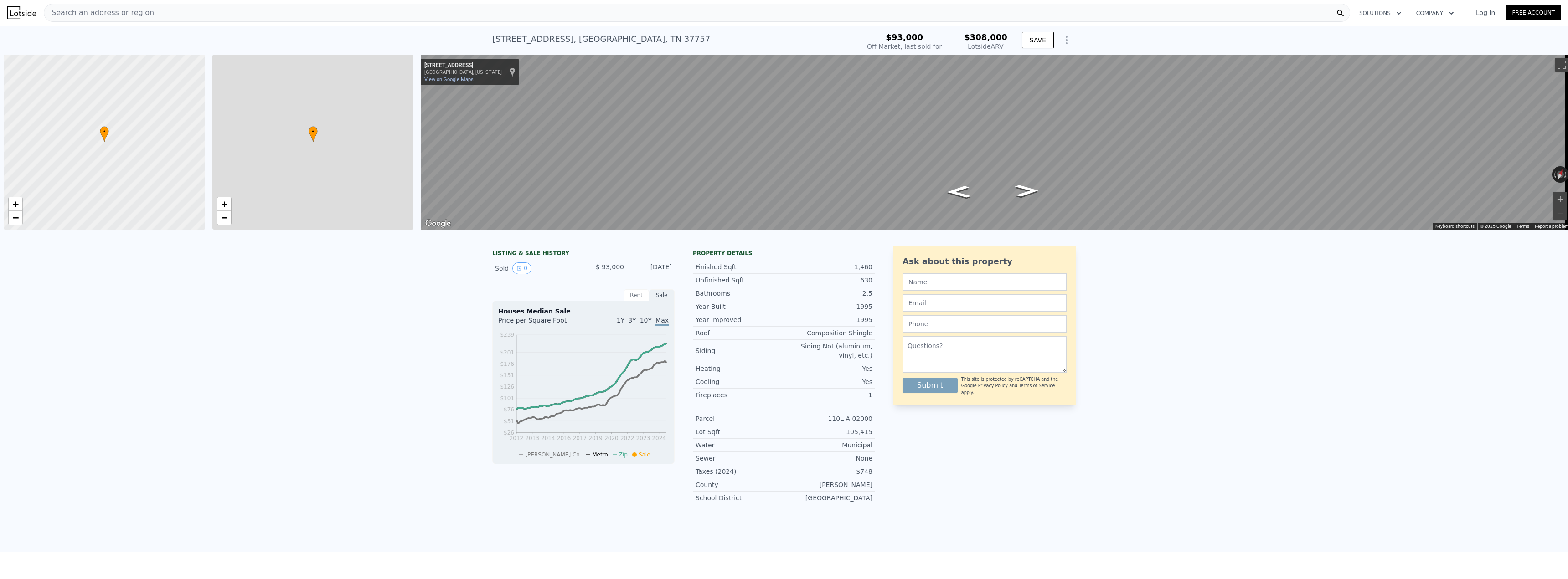
scroll to position [0, 4]
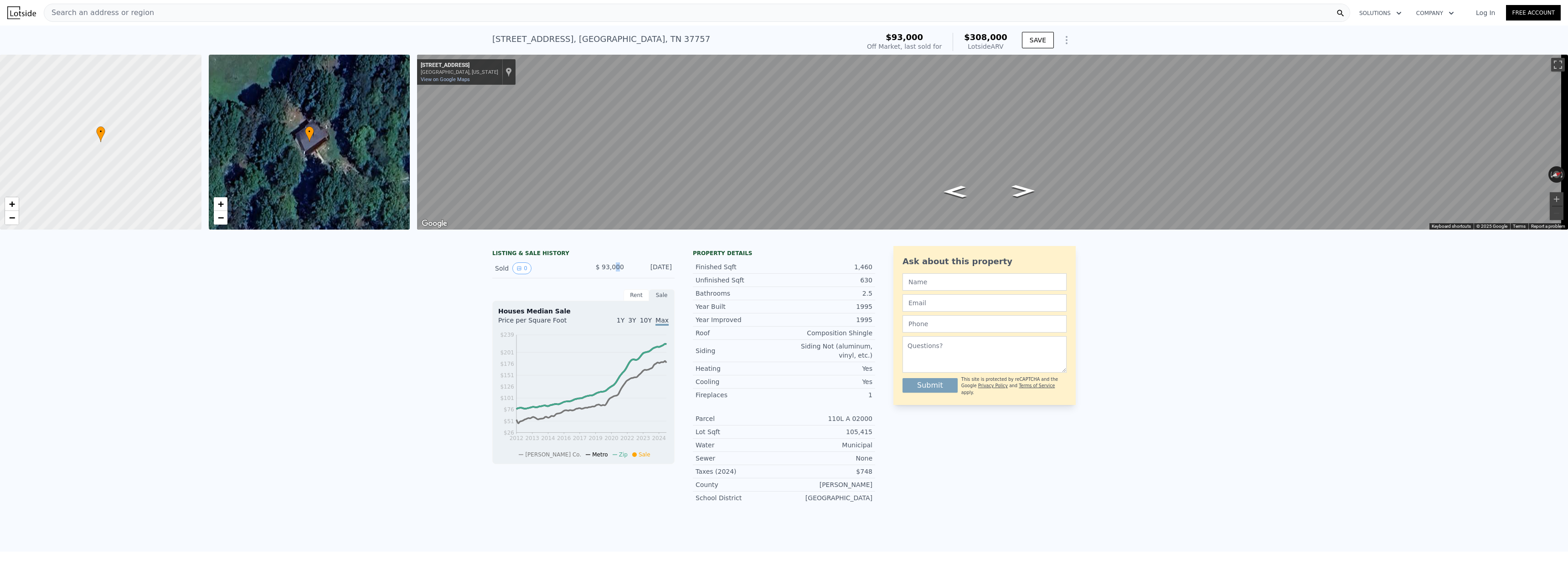
drag, startPoint x: 618, startPoint y: 279, endPoint x: 612, endPoint y: 278, distance: 6.1
click at [614, 274] on div "$ 93,000" at bounding box center [604, 268] width 41 height 12
click at [479, 274] on div "LISTING & SALE HISTORY Sold 0 $ 93,000 Nov 3, 2011 Rent Sale Rent over time Pri…" at bounding box center [784, 395] width 1568 height 313
click at [502, 272] on div "Sold 0" at bounding box center [535, 268] width 81 height 12
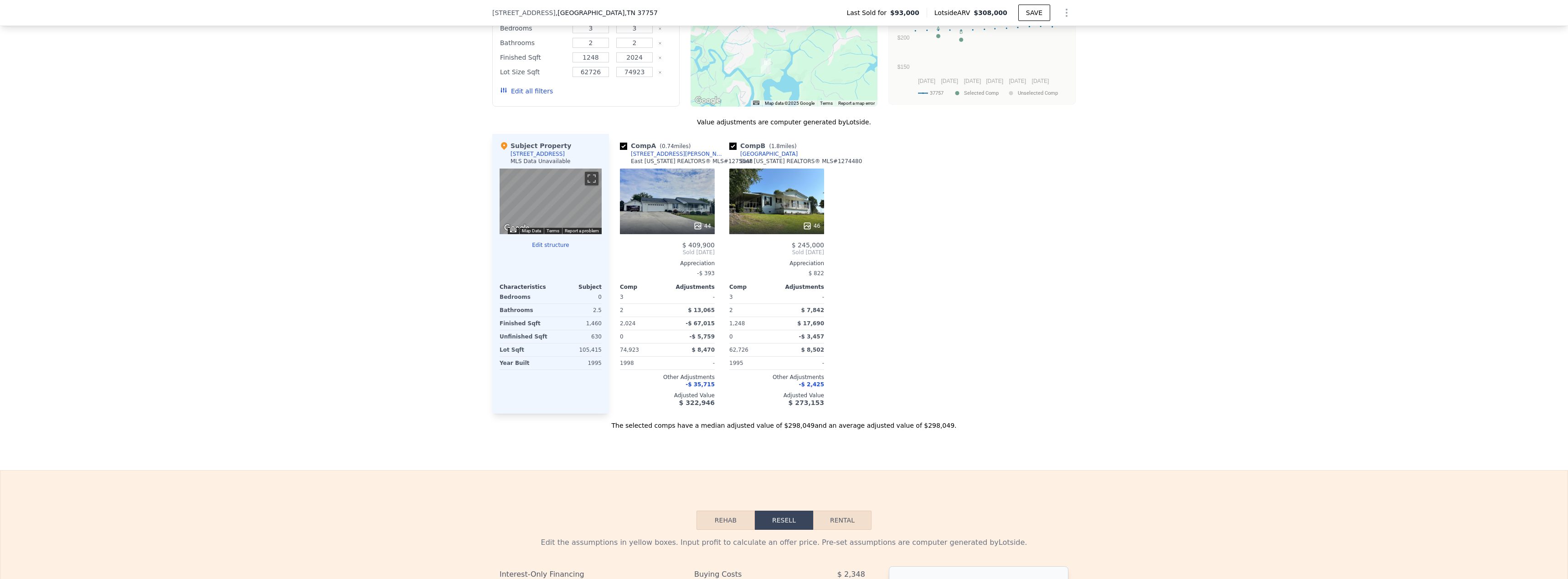
scroll to position [680, 0]
